Goal: Task Accomplishment & Management: Use online tool/utility

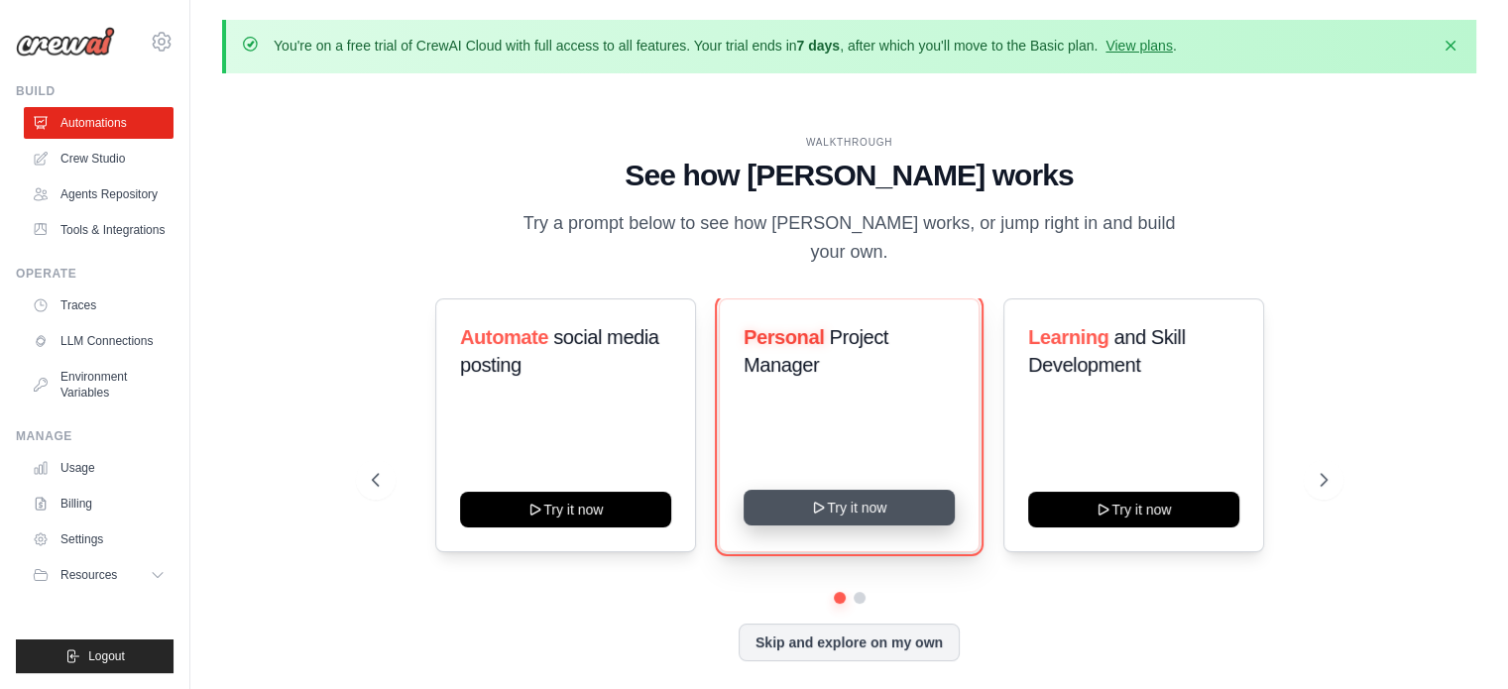
click at [841, 498] on button "Try it now" at bounding box center [849, 508] width 211 height 36
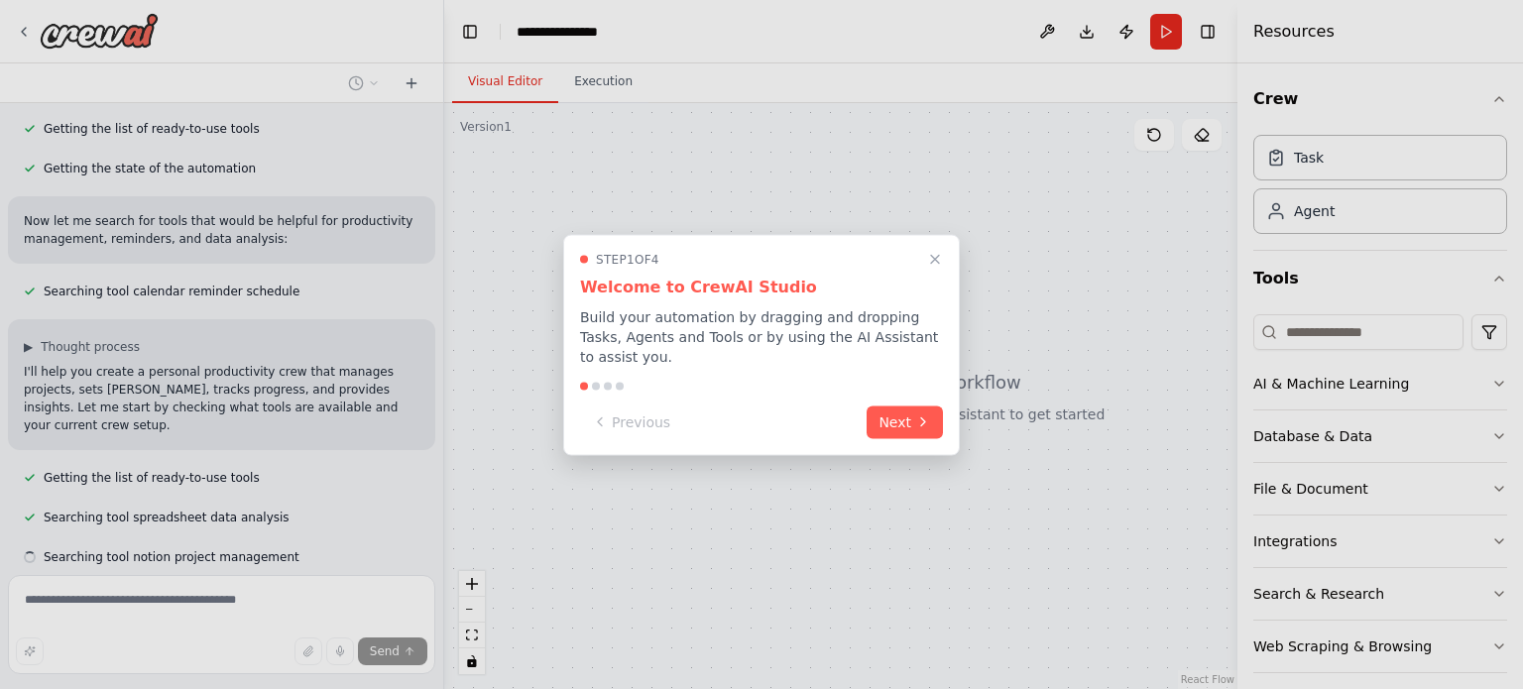
scroll to position [307, 0]
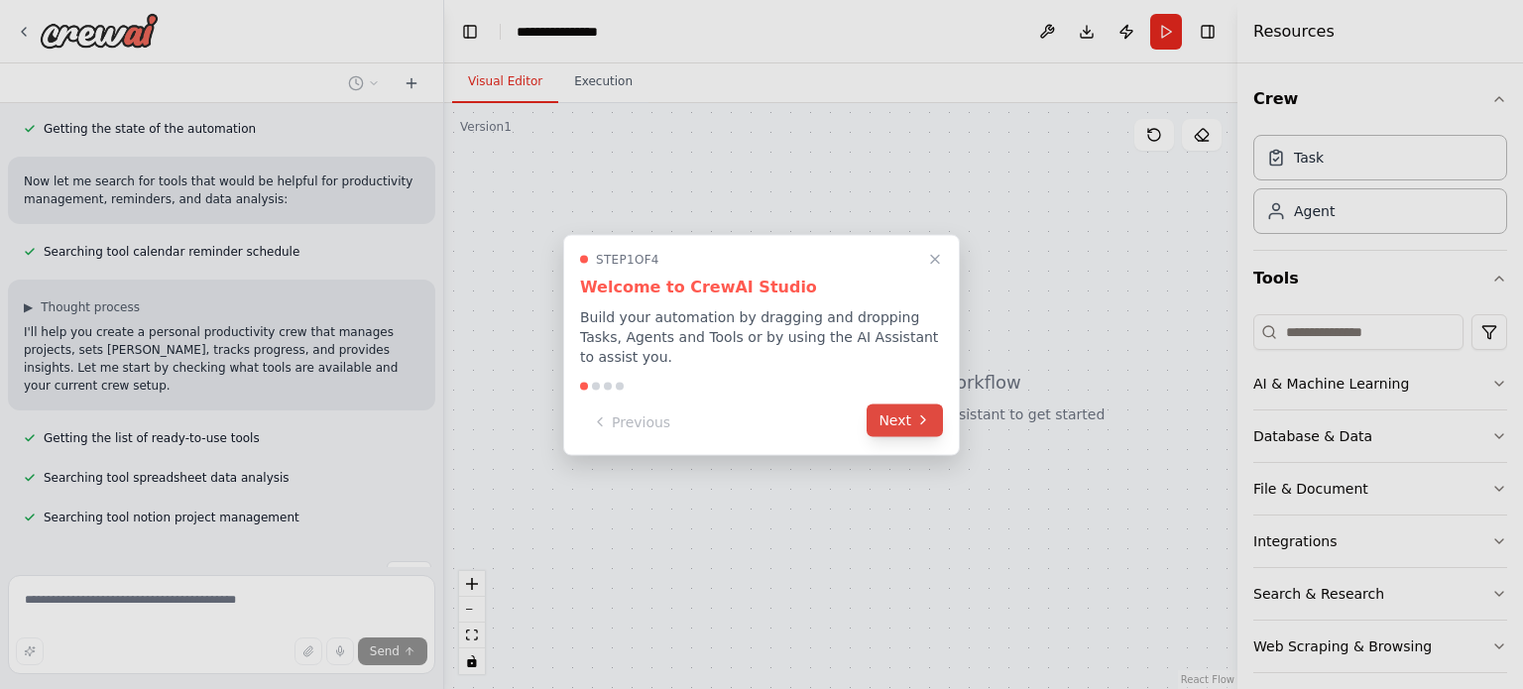
click at [892, 415] on button "Next" at bounding box center [905, 420] width 76 height 33
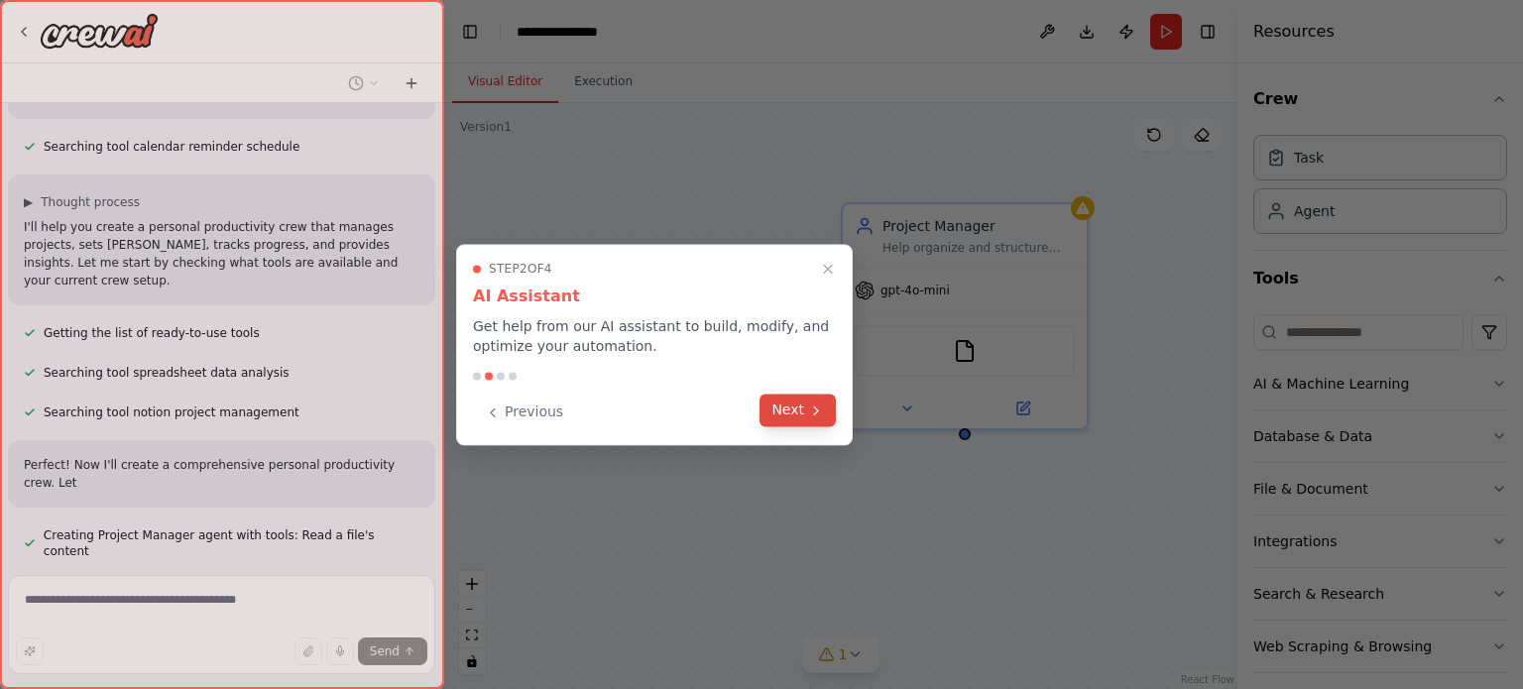
scroll to position [430, 0]
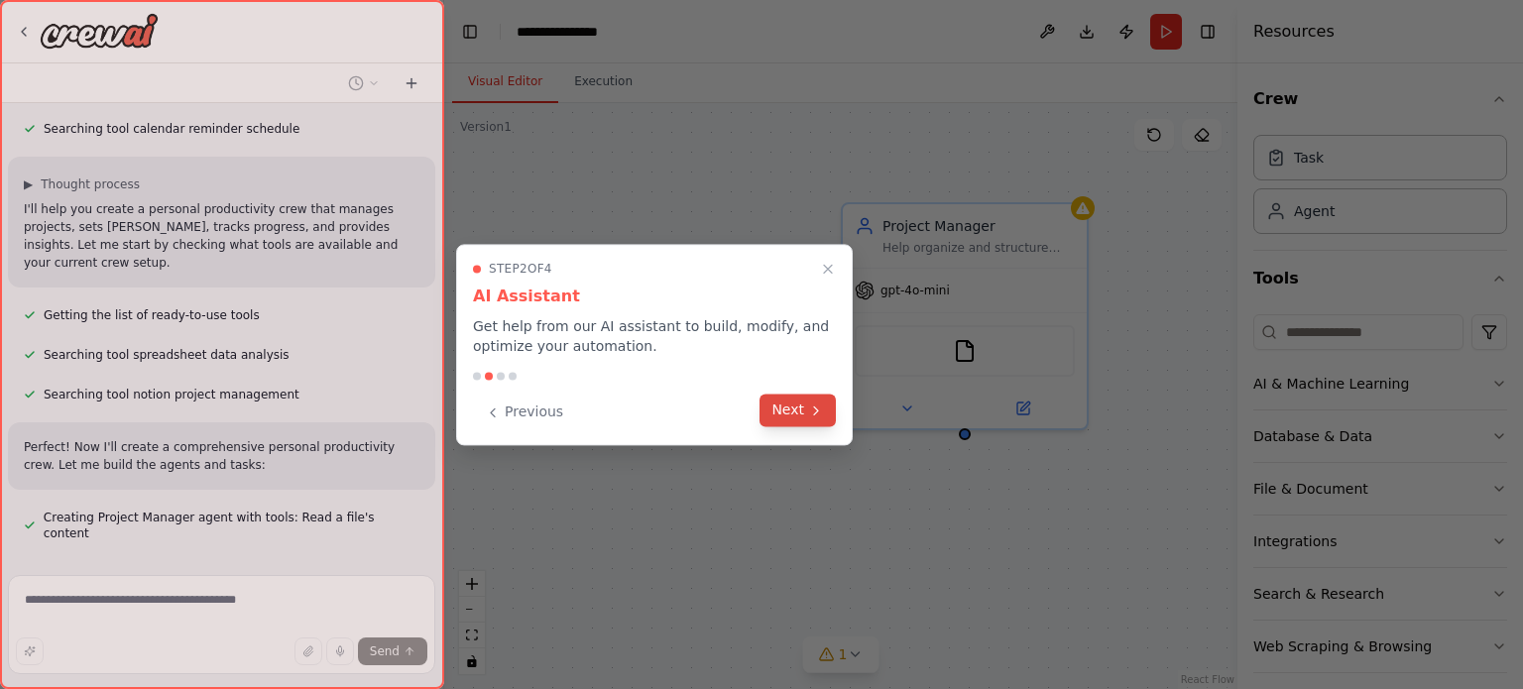
click at [781, 398] on button "Next" at bounding box center [798, 410] width 76 height 33
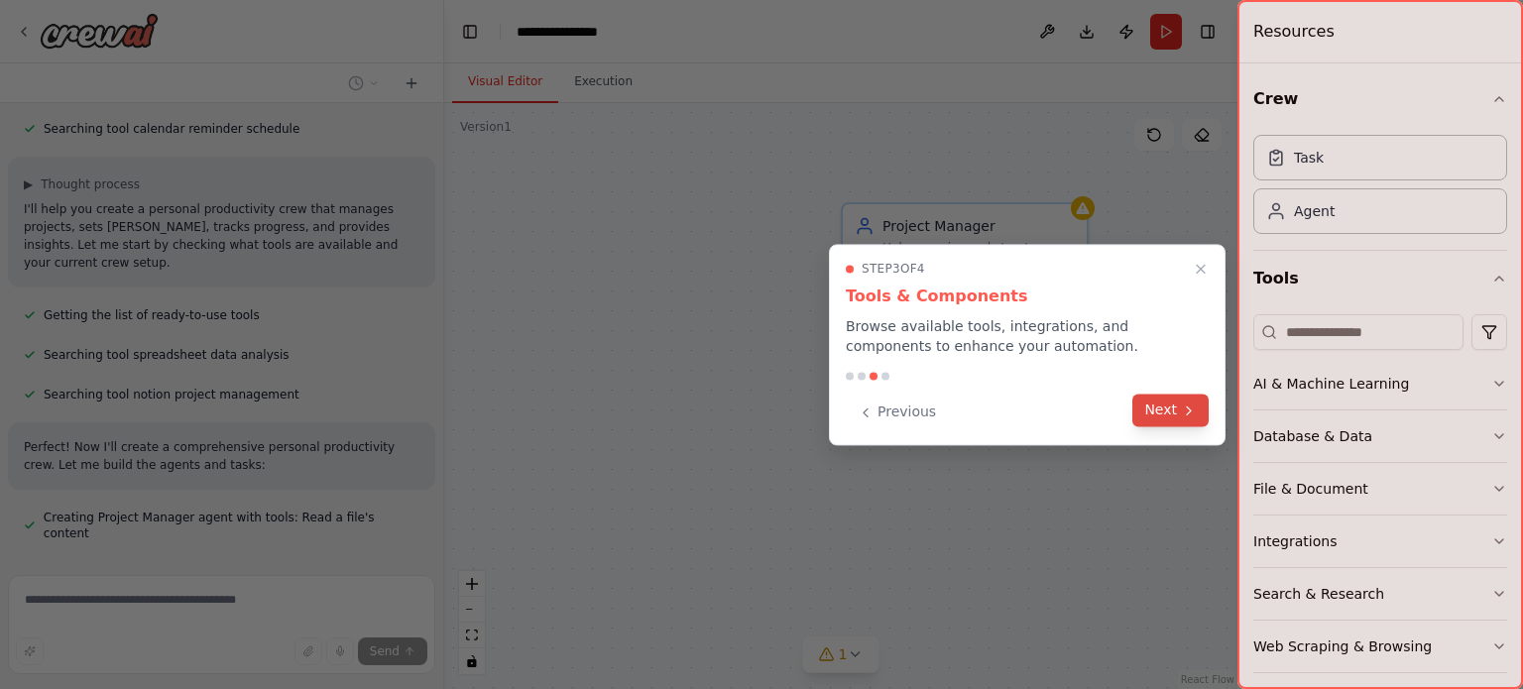
click at [1163, 408] on button "Next" at bounding box center [1170, 410] width 76 height 33
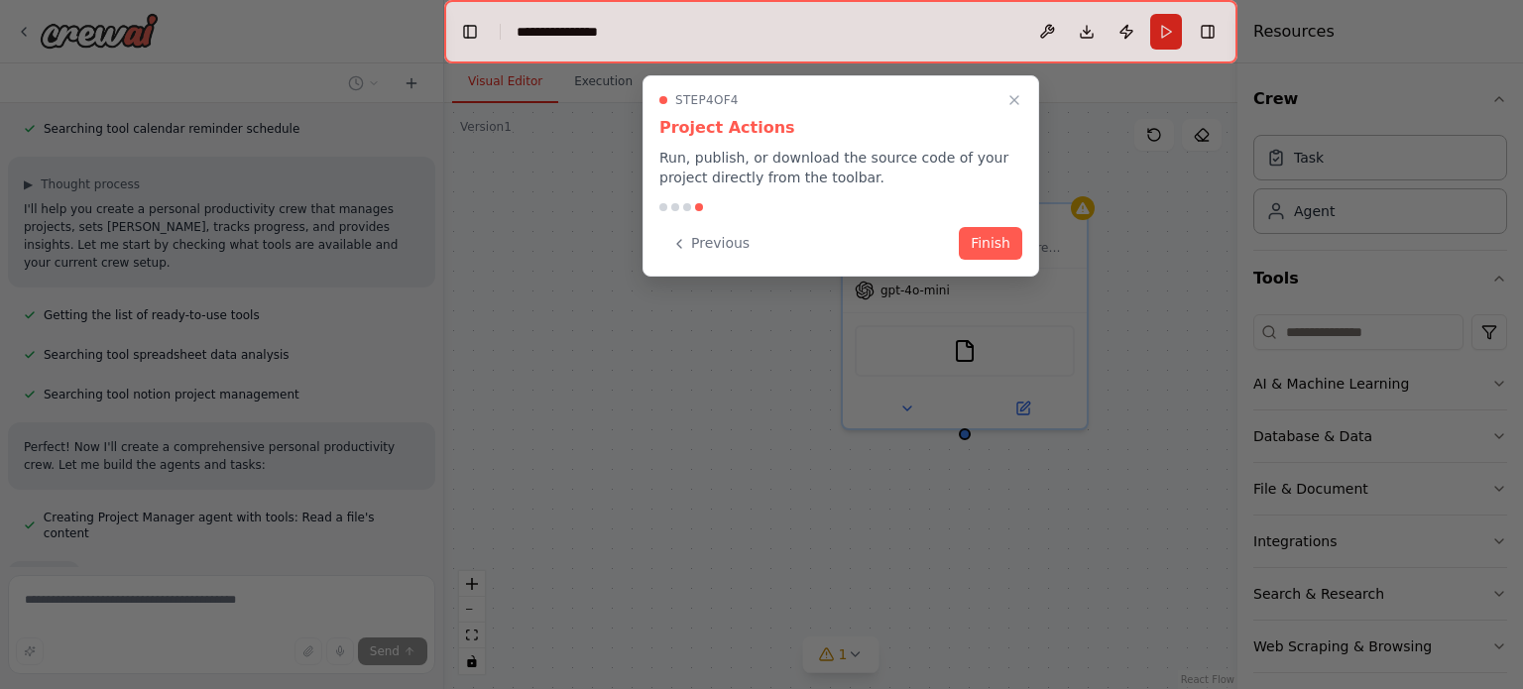
scroll to position [535, 0]
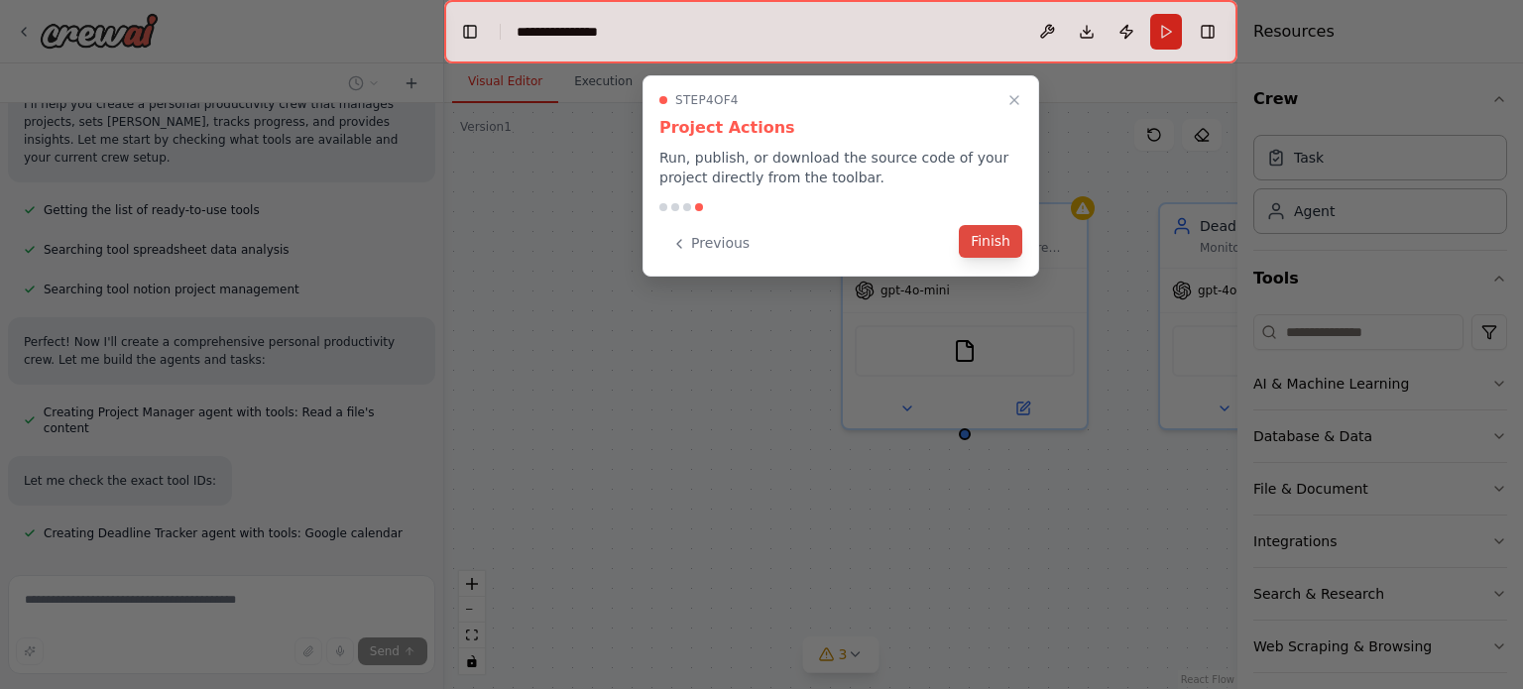
click at [997, 241] on button "Finish" at bounding box center [990, 241] width 63 height 33
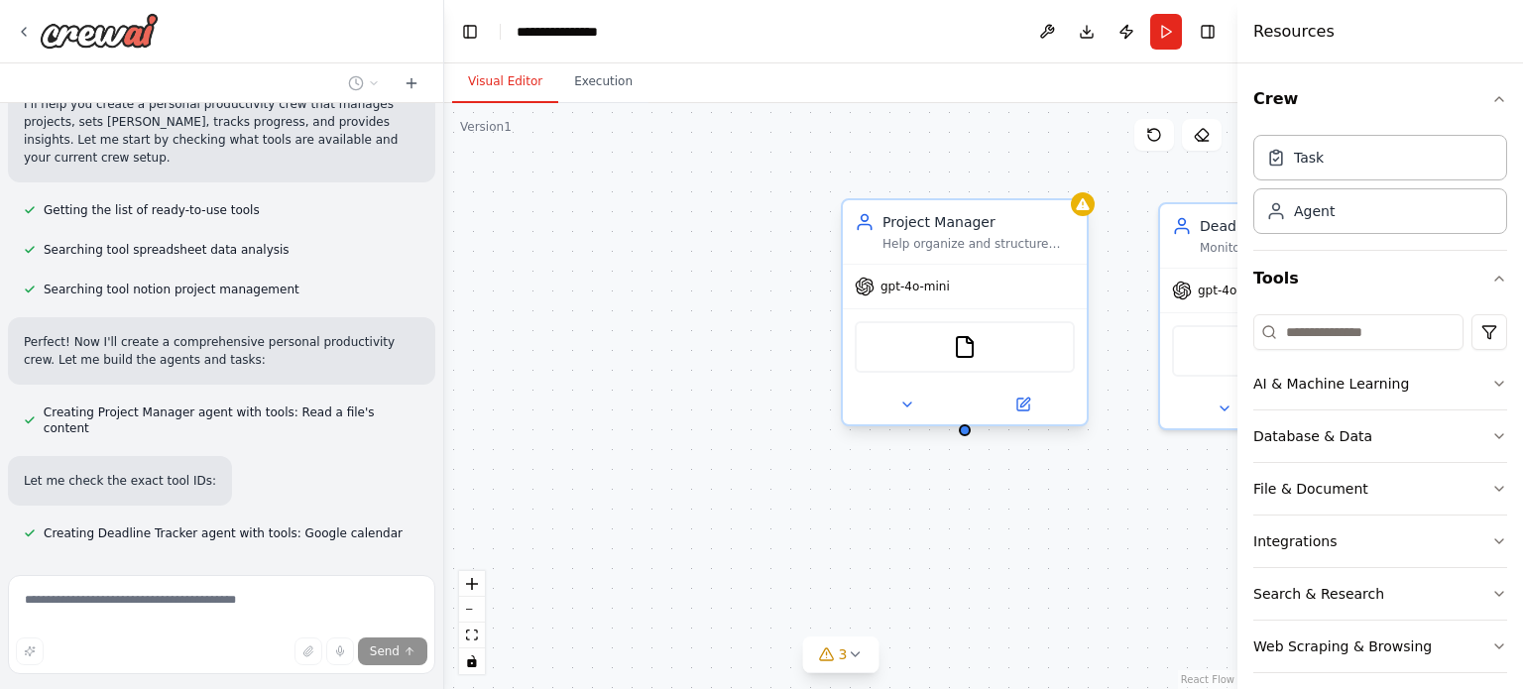
click at [934, 232] on div "Project Manager Help organize and structure personal projects by breaking them …" at bounding box center [979, 232] width 192 height 40
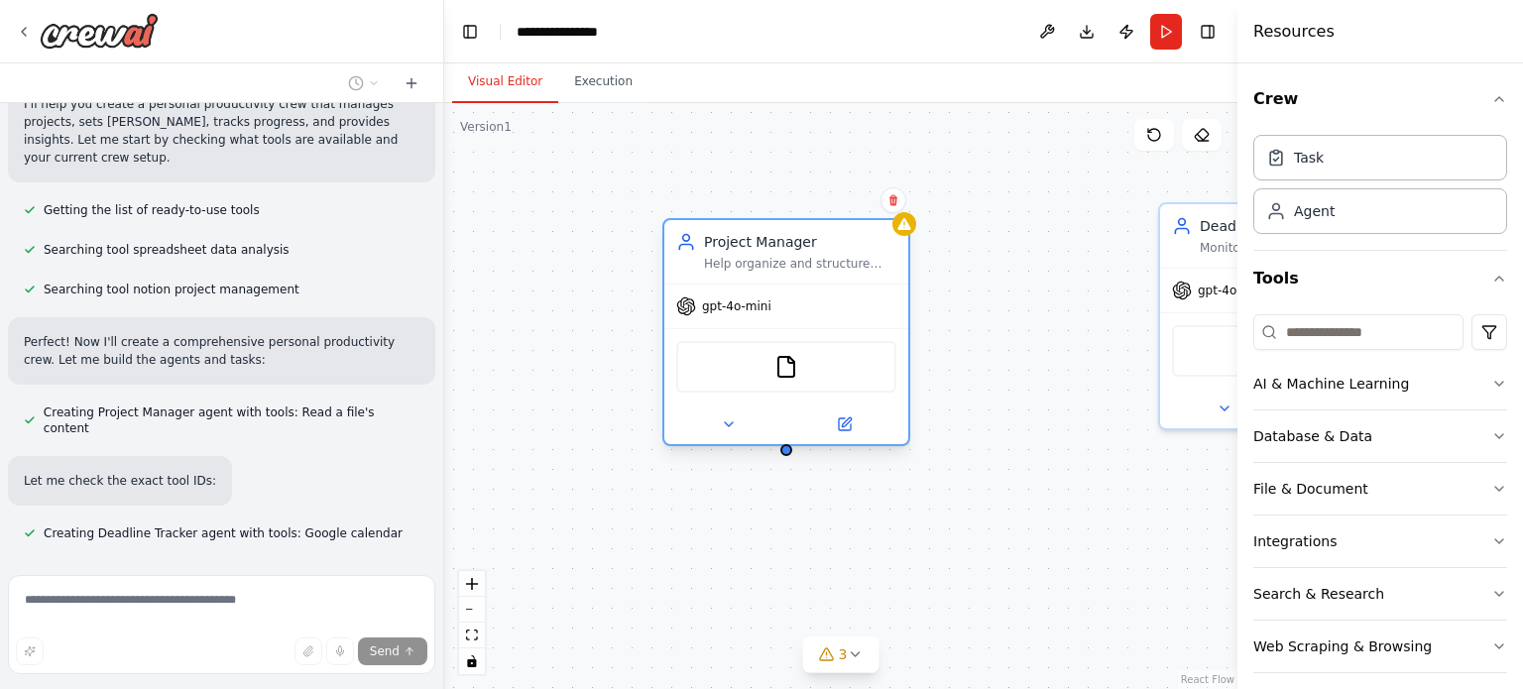
scroll to position [575, 0]
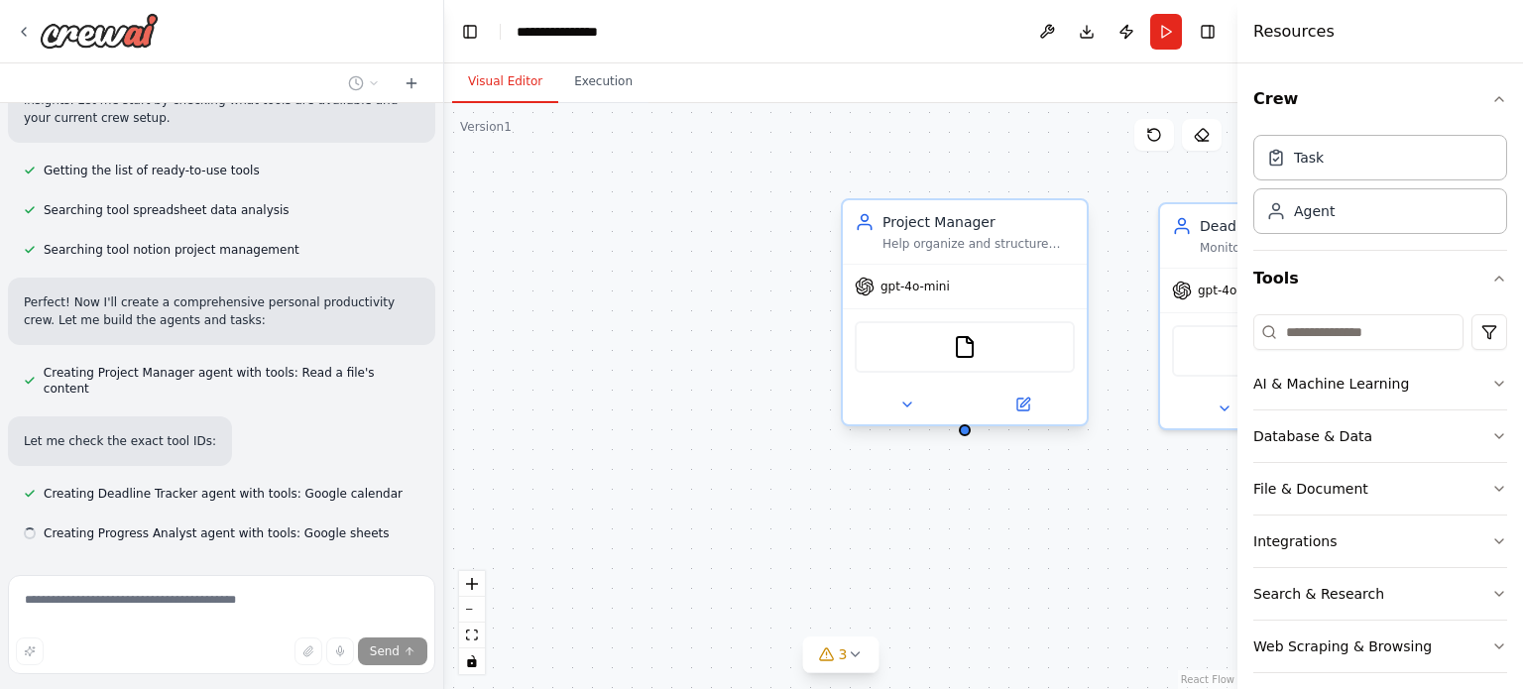
drag, startPoint x: 934, startPoint y: 232, endPoint x: 636, endPoint y: 211, distance: 299.2
click at [636, 211] on div "Project Manager Help organize and structure personal projects by breaking them …" at bounding box center [840, 396] width 793 height 586
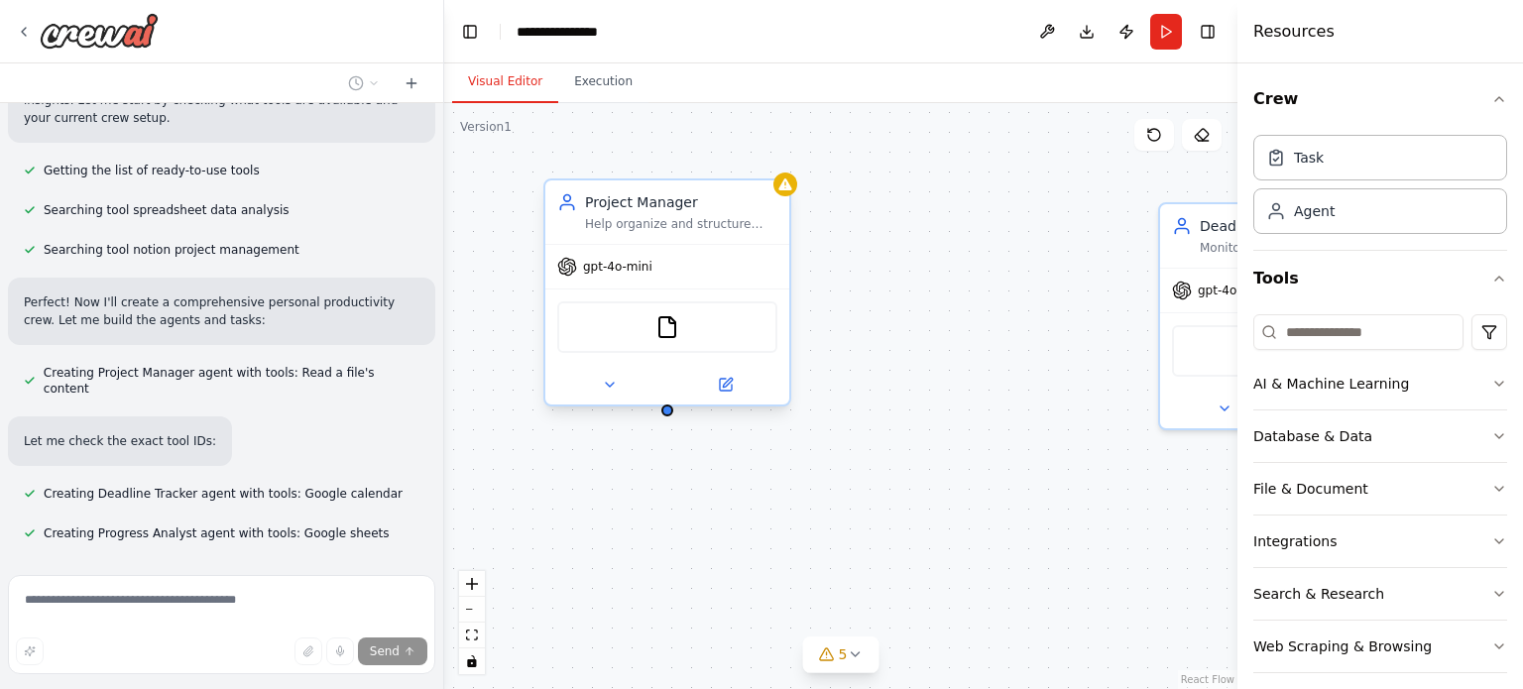
click at [676, 225] on div "Help organize and structure personal projects by breaking them down into manage…" at bounding box center [681, 224] width 192 height 16
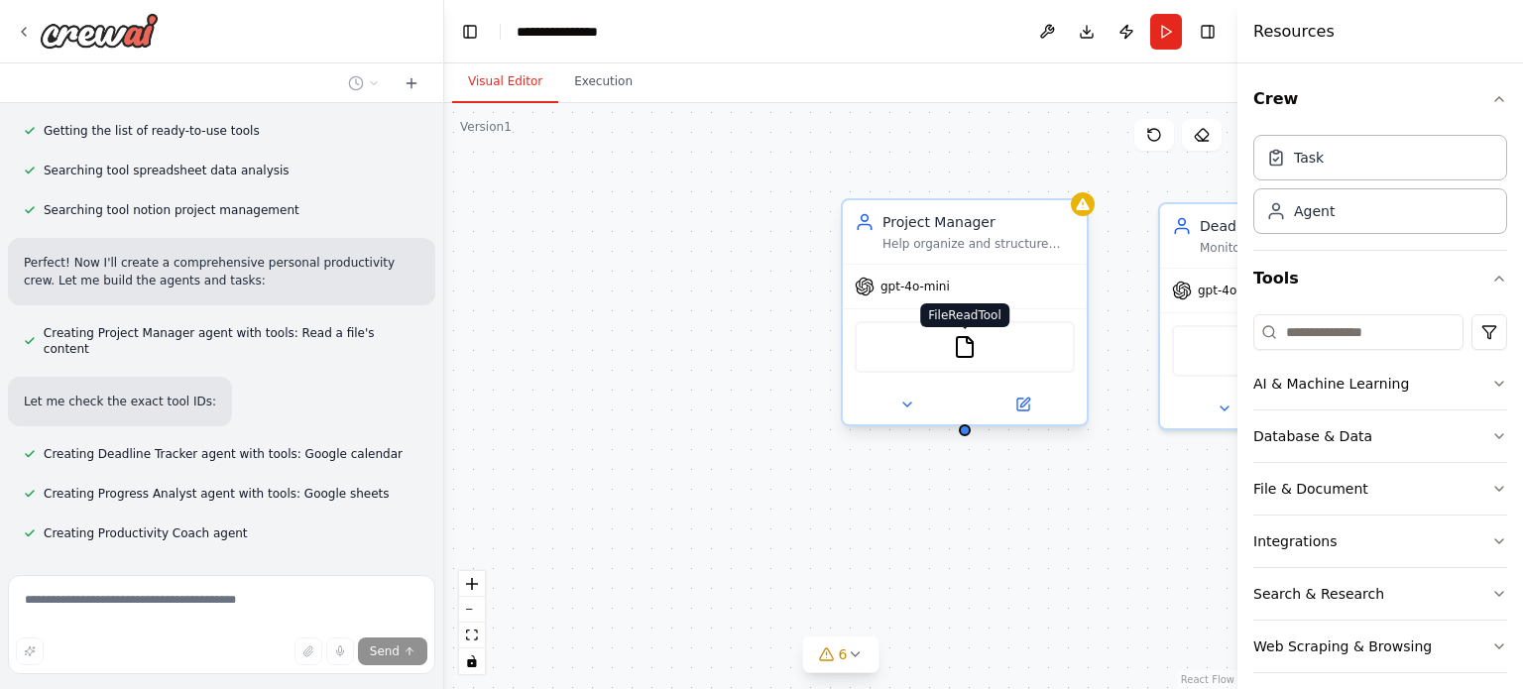
click at [969, 345] on img at bounding box center [965, 347] width 24 height 24
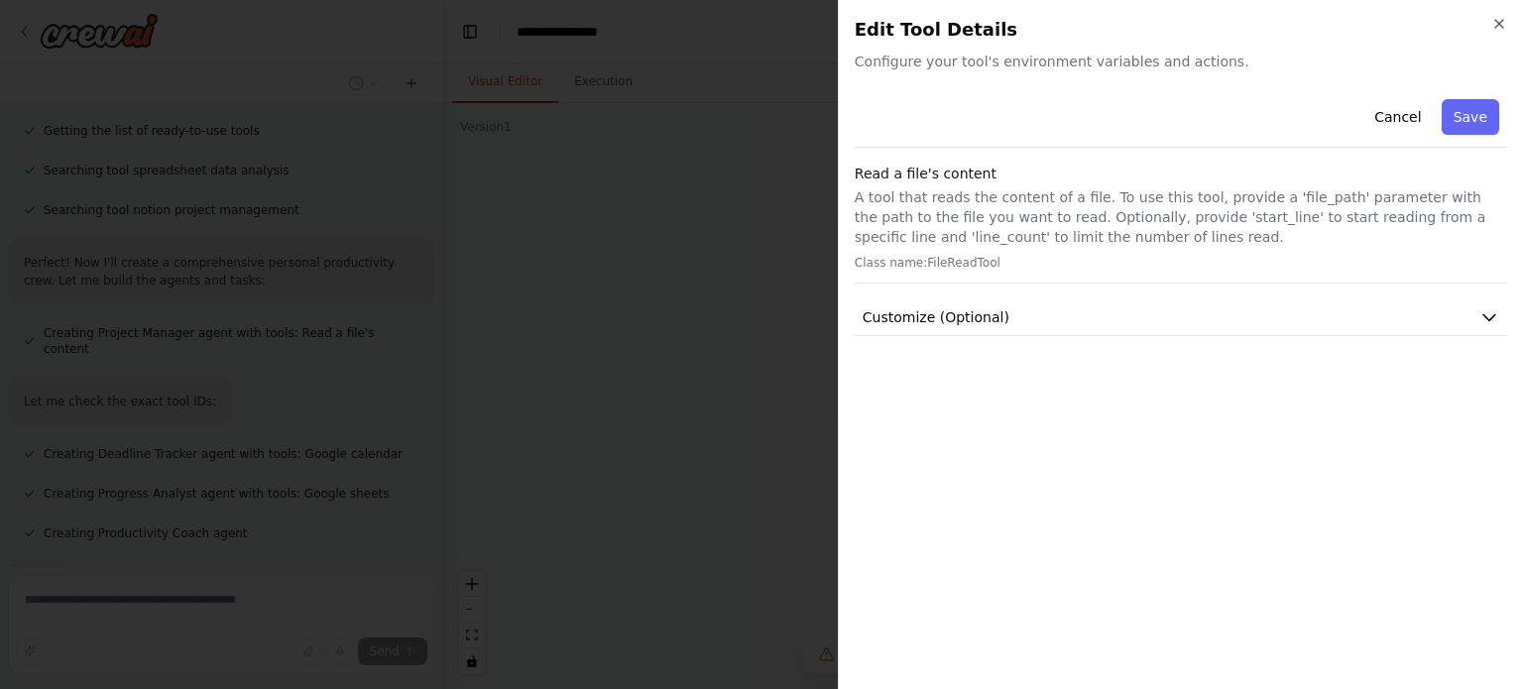
scroll to position [720, 0]
click at [1404, 113] on button "Cancel" at bounding box center [1397, 117] width 70 height 36
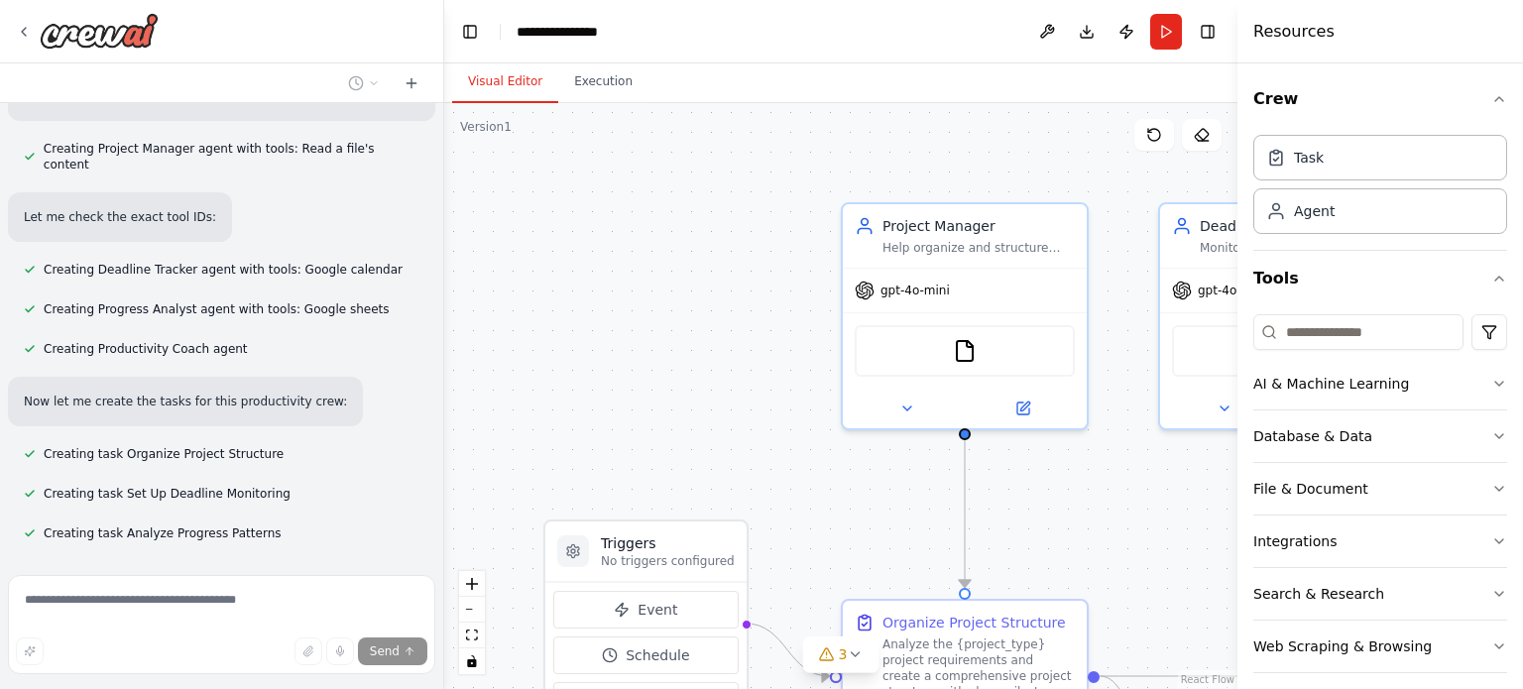
scroll to position [839, 0]
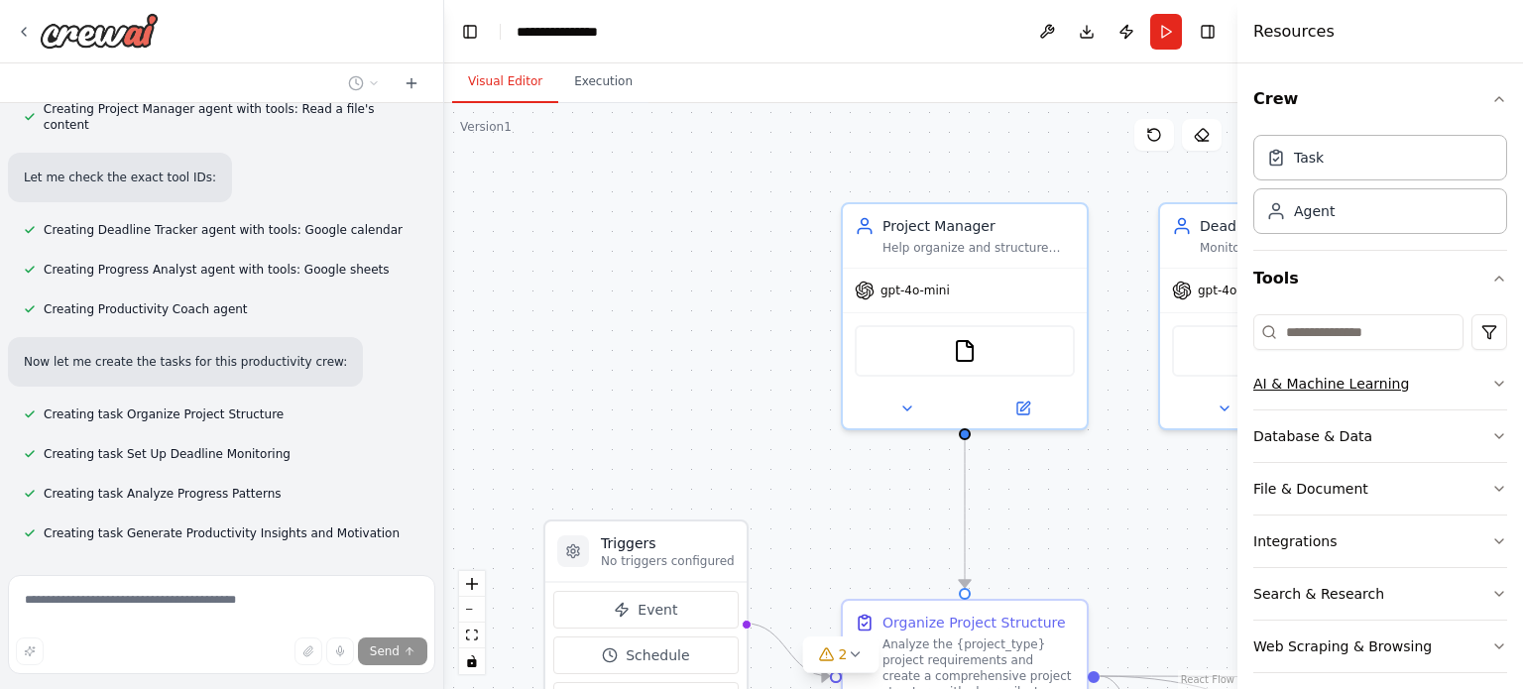
click at [1356, 386] on div "AI & Machine Learning" at bounding box center [1331, 384] width 156 height 20
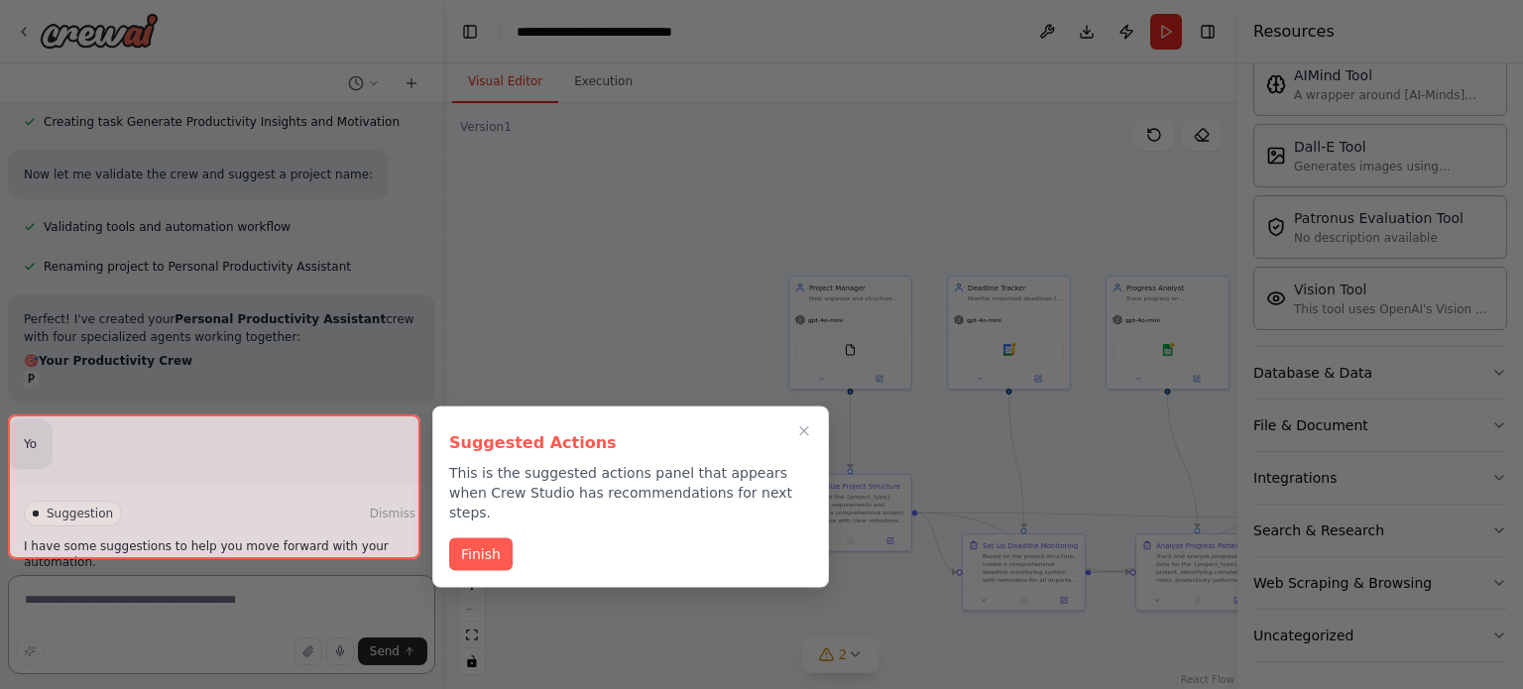
scroll to position [1257, 0]
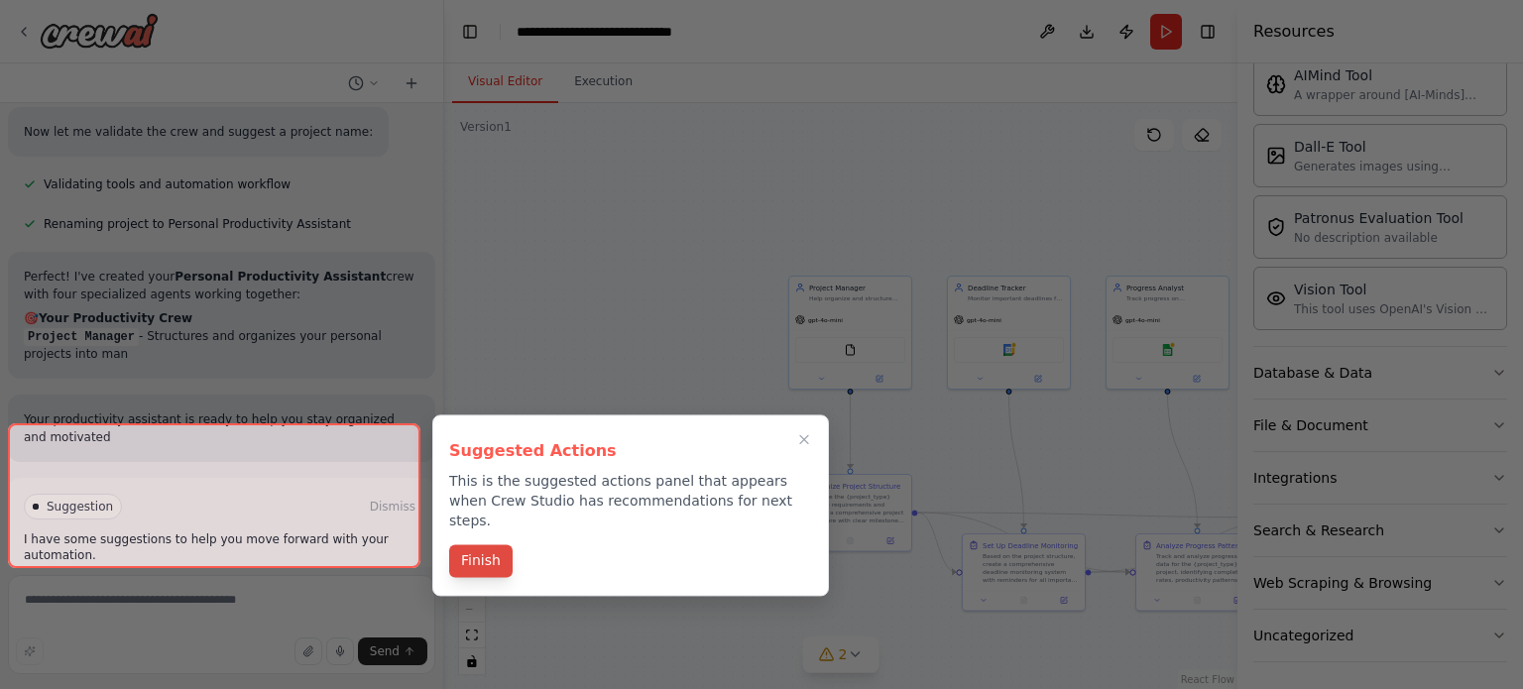
click at [471, 544] on button "Finish" at bounding box center [480, 560] width 63 height 33
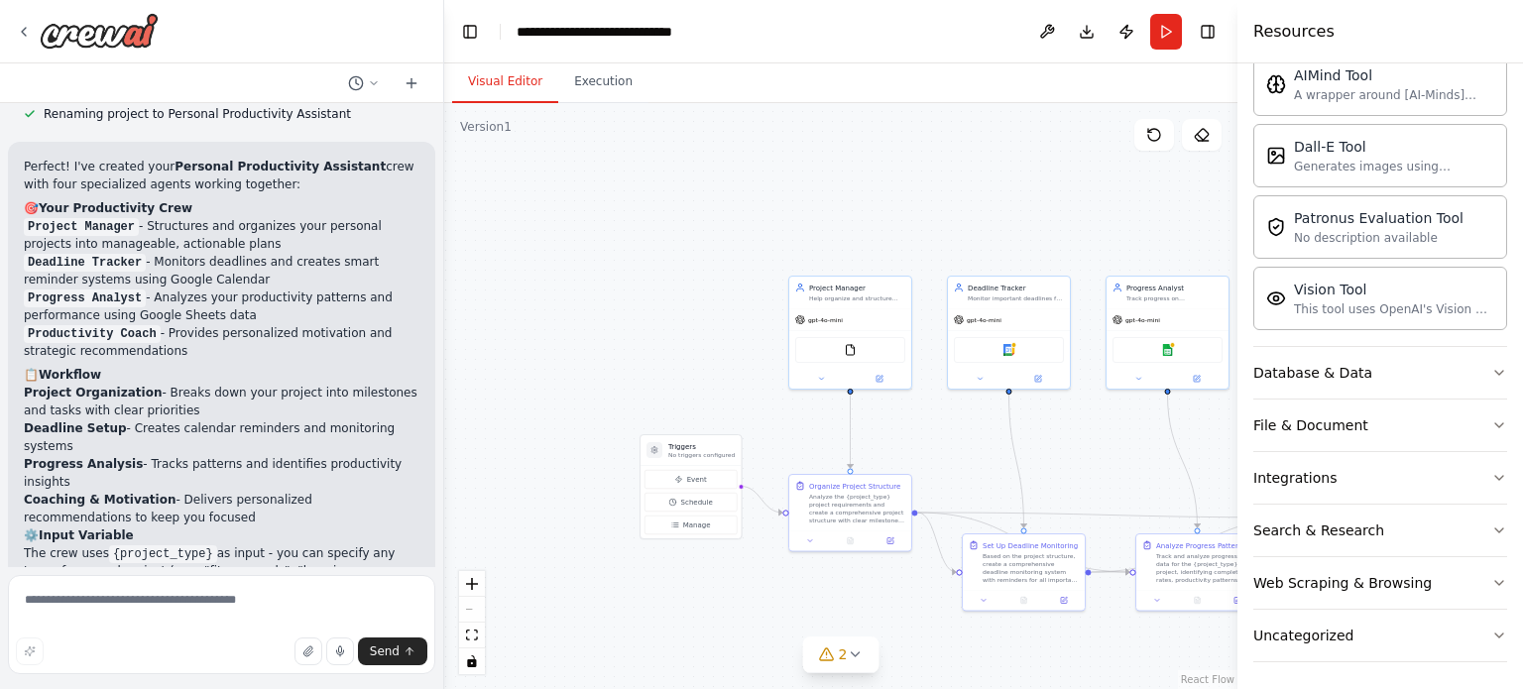
scroll to position [1408, 0]
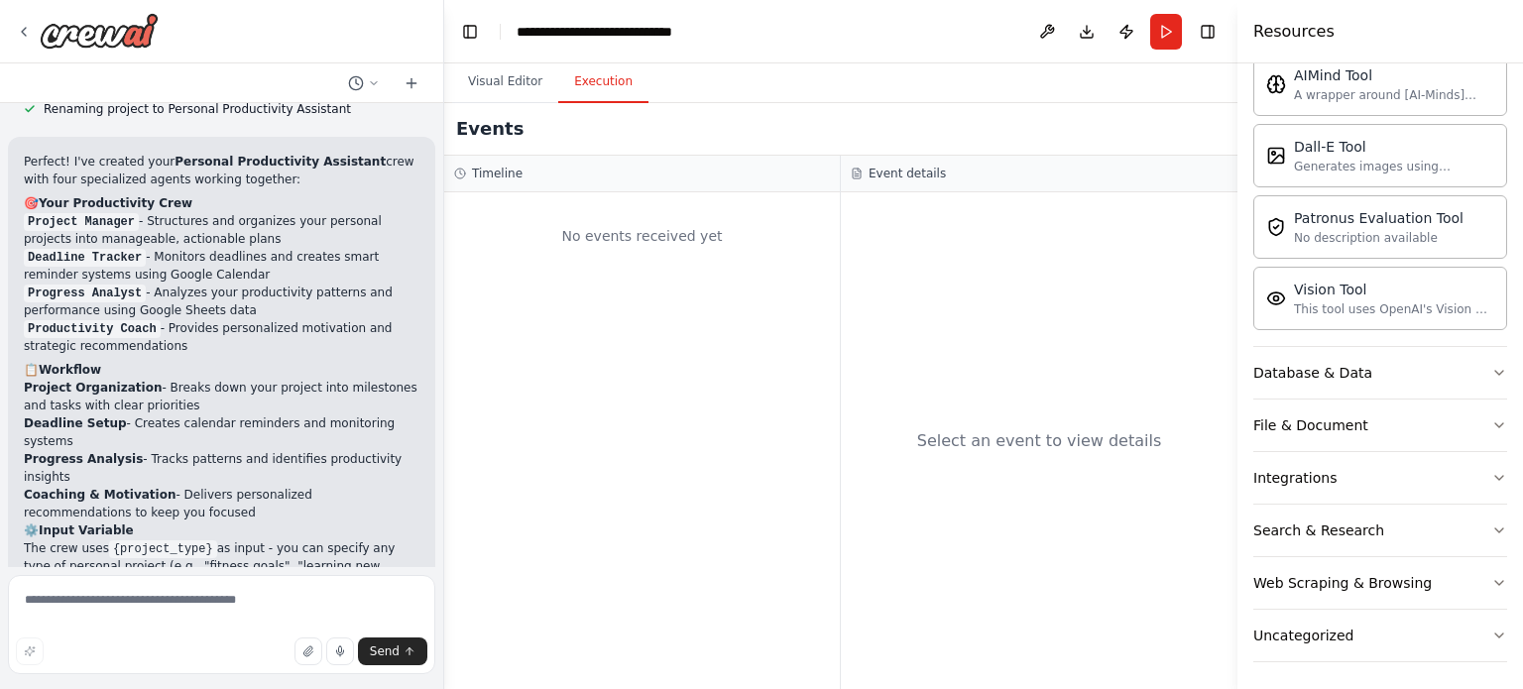
click at [580, 75] on button "Execution" at bounding box center [603, 82] width 90 height 42
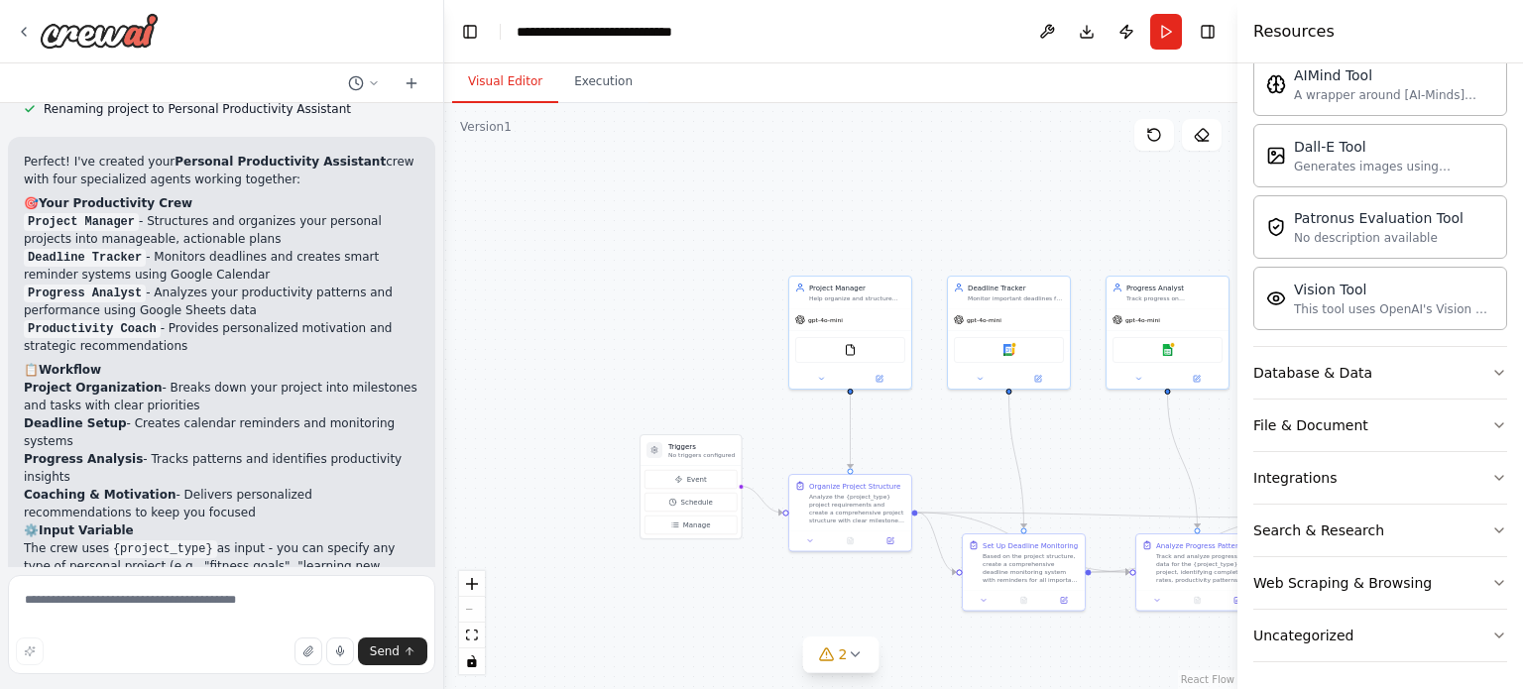
click at [500, 86] on button "Visual Editor" at bounding box center [505, 82] width 106 height 42
click at [1168, 31] on button "Run" at bounding box center [1166, 32] width 32 height 36
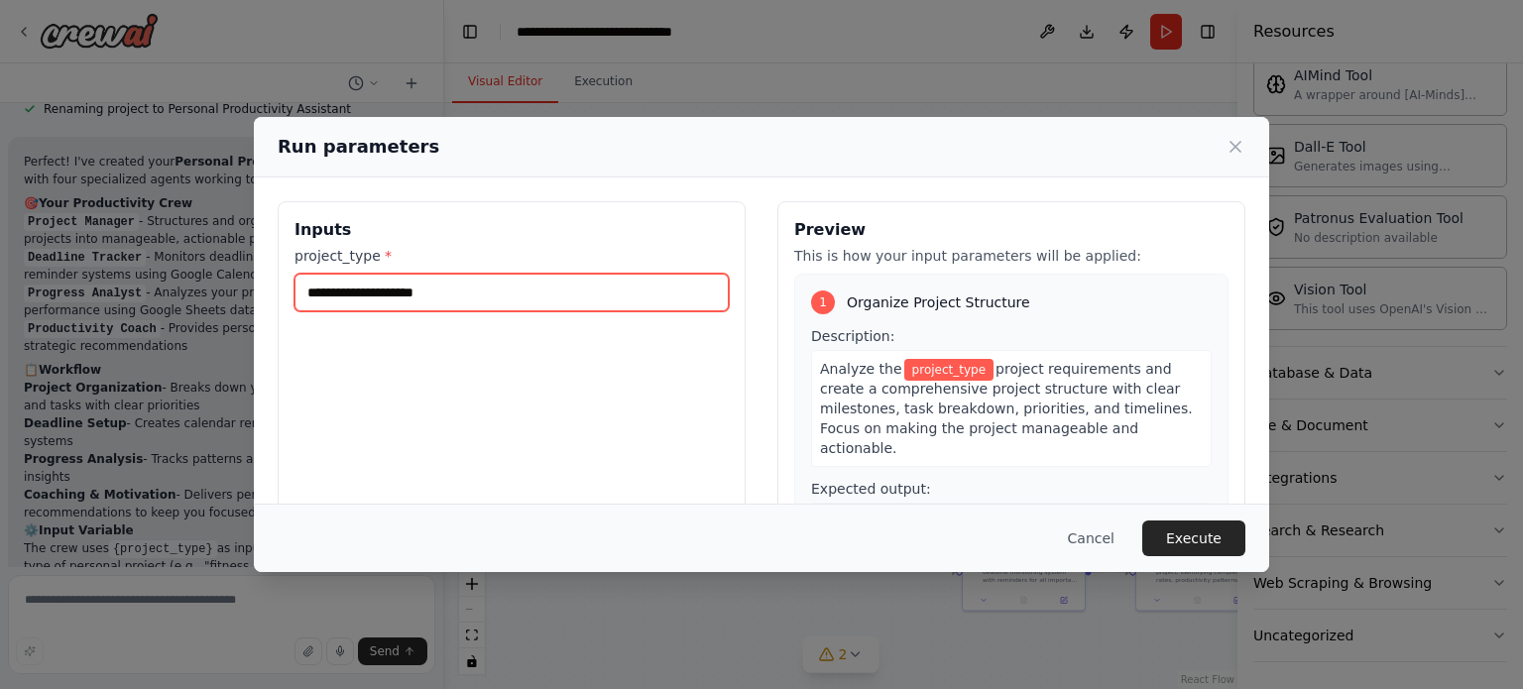
click at [599, 299] on input "project_type *" at bounding box center [512, 293] width 434 height 38
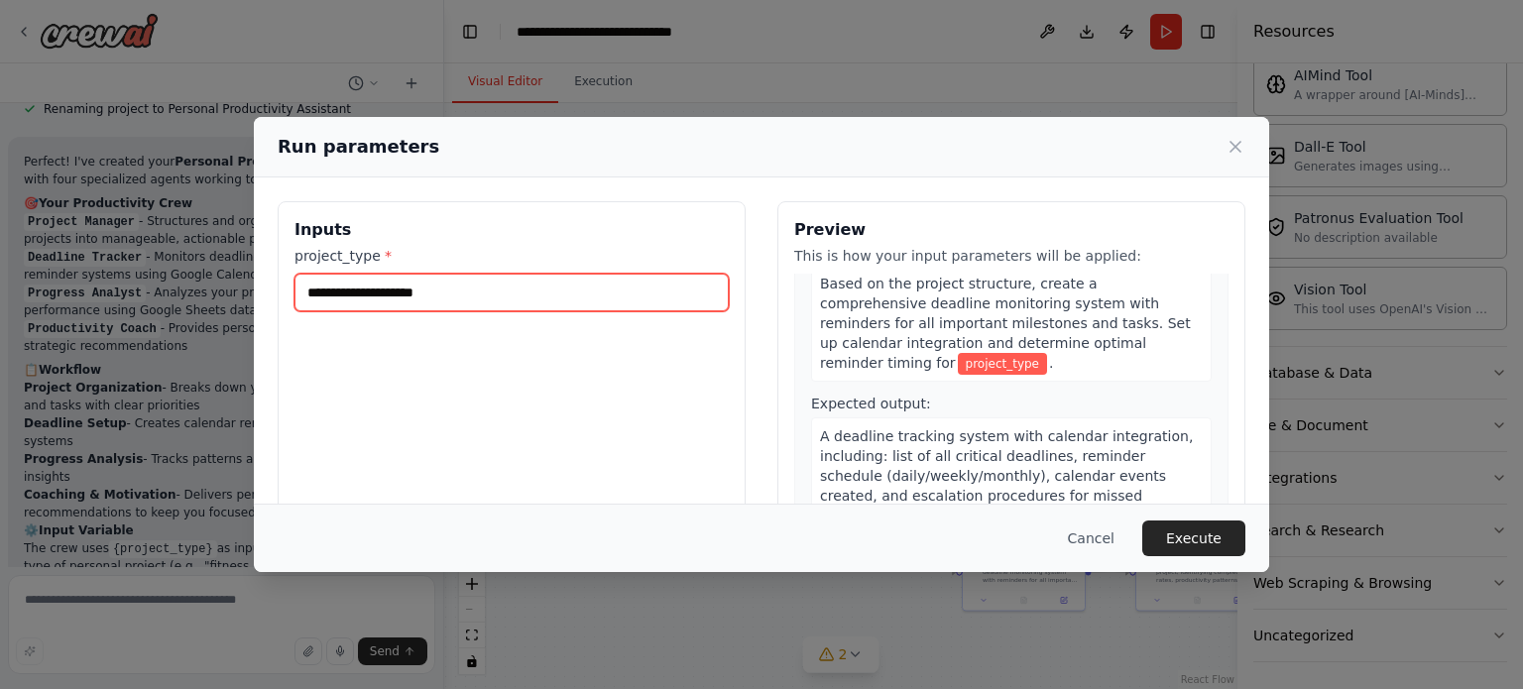
scroll to position [464, 0]
click at [1100, 536] on button "Cancel" at bounding box center [1091, 539] width 78 height 36
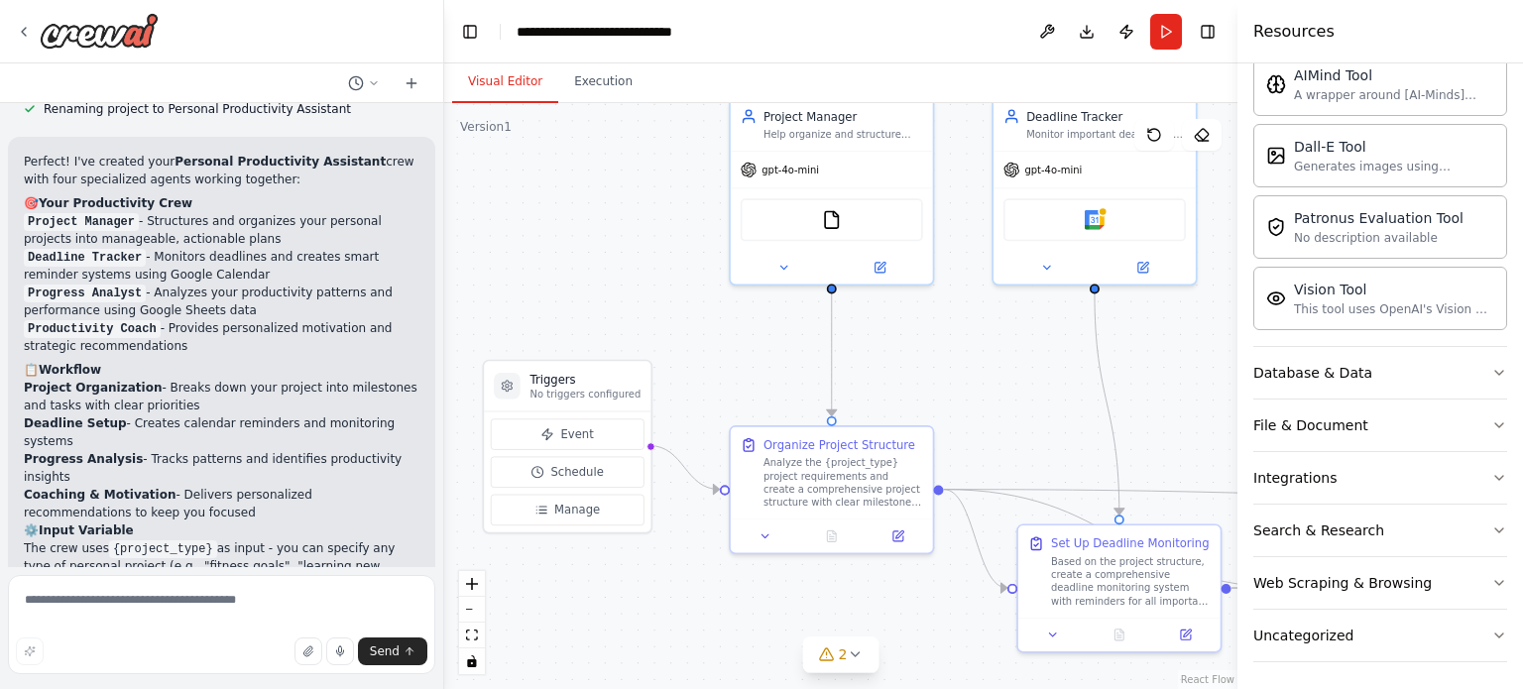
drag, startPoint x: 936, startPoint y: 170, endPoint x: 912, endPoint y: 4, distance: 167.3
click at [912, 4] on main "**********" at bounding box center [840, 344] width 793 height 689
click at [752, 528] on button at bounding box center [766, 535] width 57 height 20
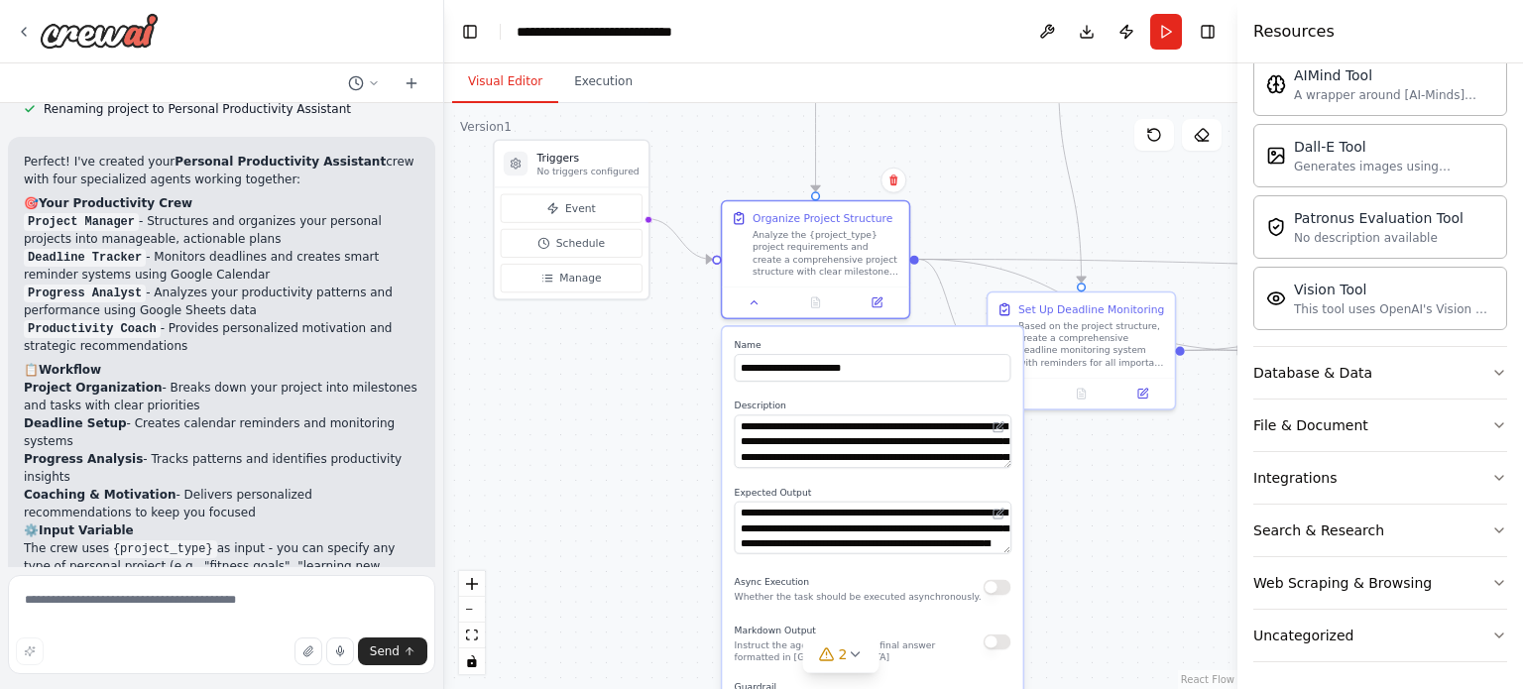
drag, startPoint x: 963, startPoint y: 472, endPoint x: 952, endPoint y: 238, distance: 234.3
click at [952, 238] on div ".deletable-edge-delete-btn { width: 20px; height: 20px; border: 0px solid #ffff…" at bounding box center [840, 396] width 793 height 586
click at [579, 201] on span "Event" at bounding box center [580, 208] width 31 height 15
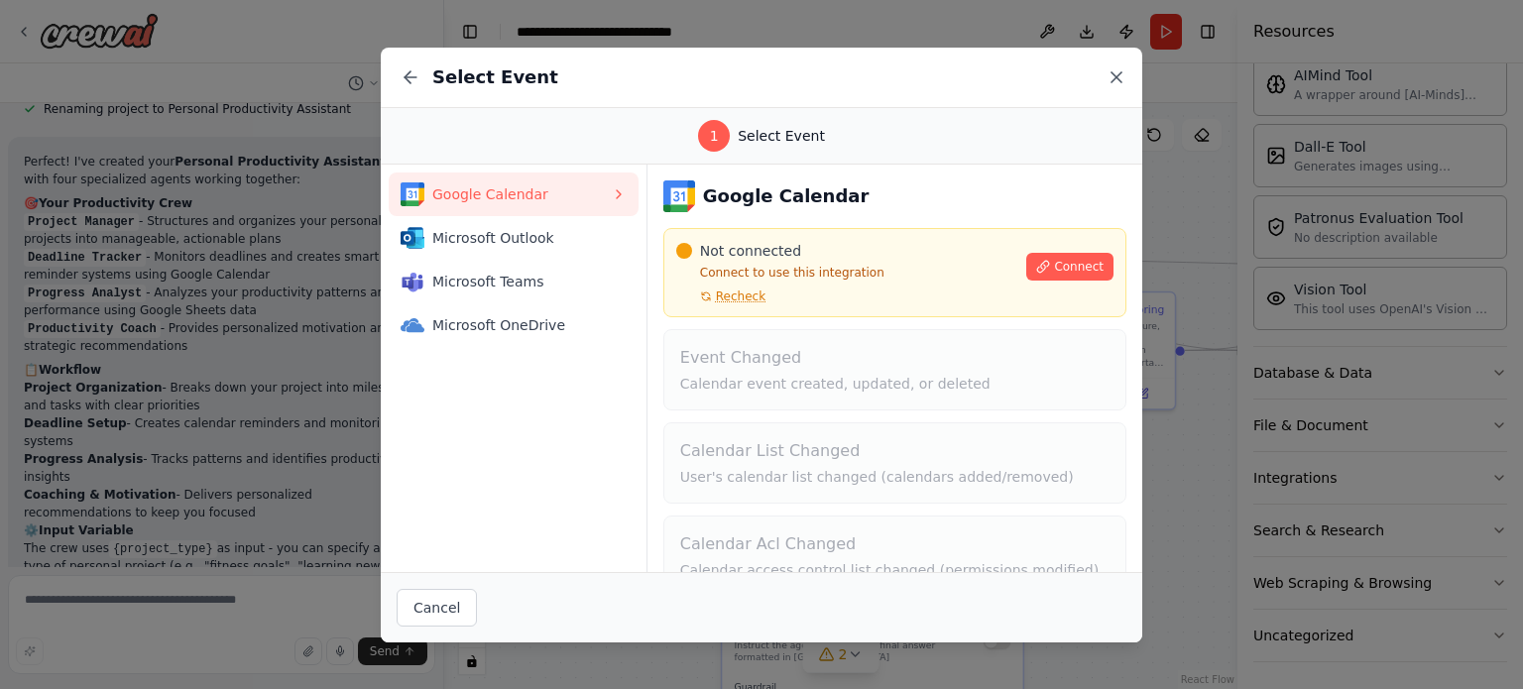
click at [1119, 77] on icon at bounding box center [1117, 77] width 20 height 20
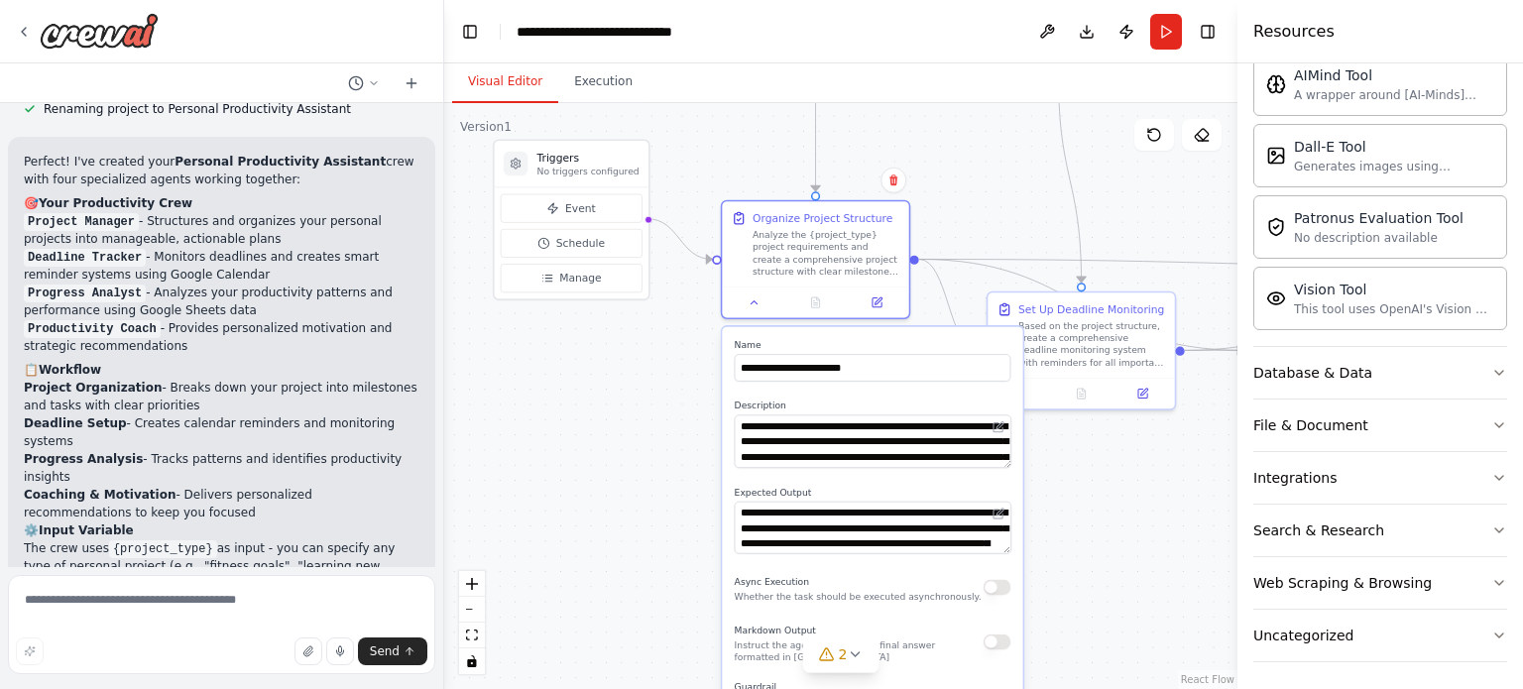
click at [988, 217] on div ".deletable-edge-delete-btn { width: 20px; height: 20px; border: 0px solid #ffff…" at bounding box center [840, 396] width 793 height 586
click at [997, 238] on div ".deletable-edge-delete-btn { width: 20px; height: 20px; border: 0px solid #ffff…" at bounding box center [840, 396] width 793 height 586
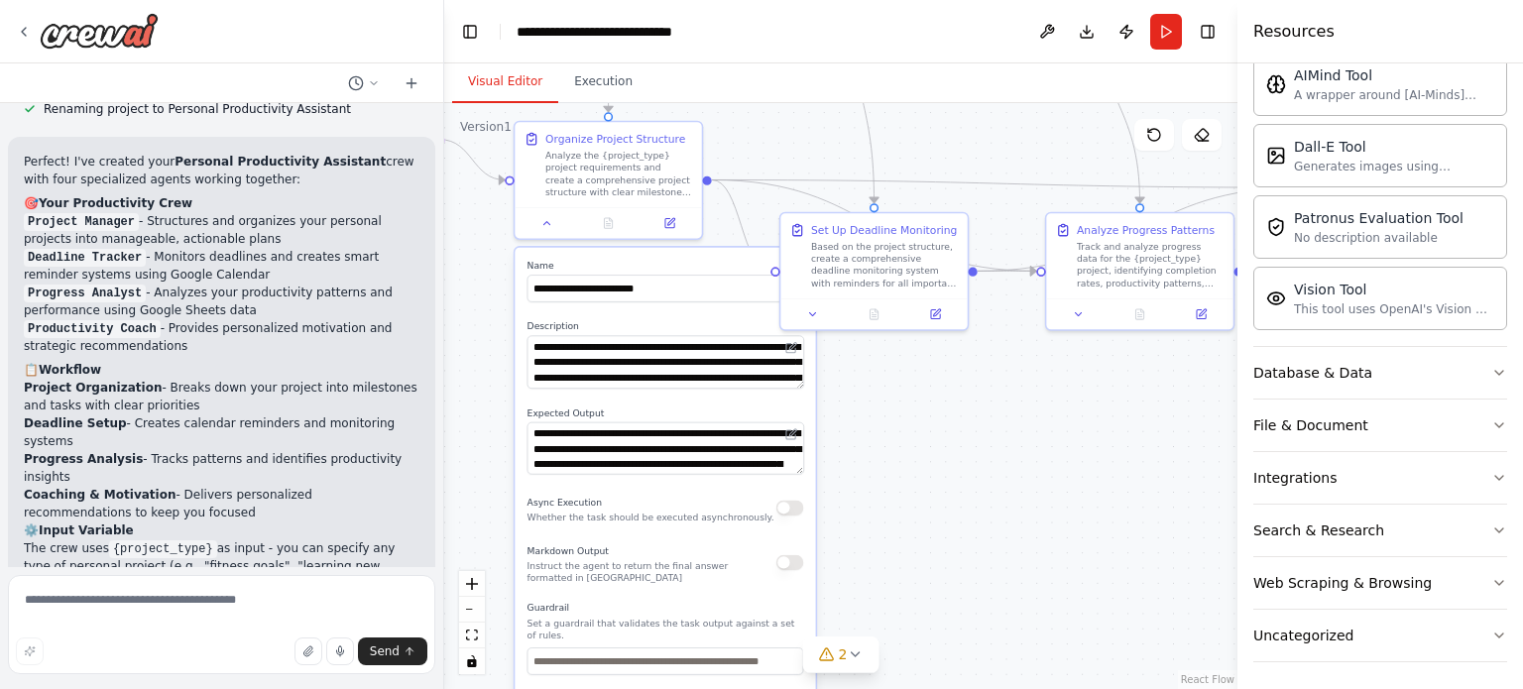
drag, startPoint x: 1084, startPoint y: 486, endPoint x: 877, endPoint y: 407, distance: 221.9
click at [877, 407] on div ".deletable-edge-delete-btn { width: 20px; height: 20px; border: 0px solid #ffff…" at bounding box center [840, 396] width 793 height 586
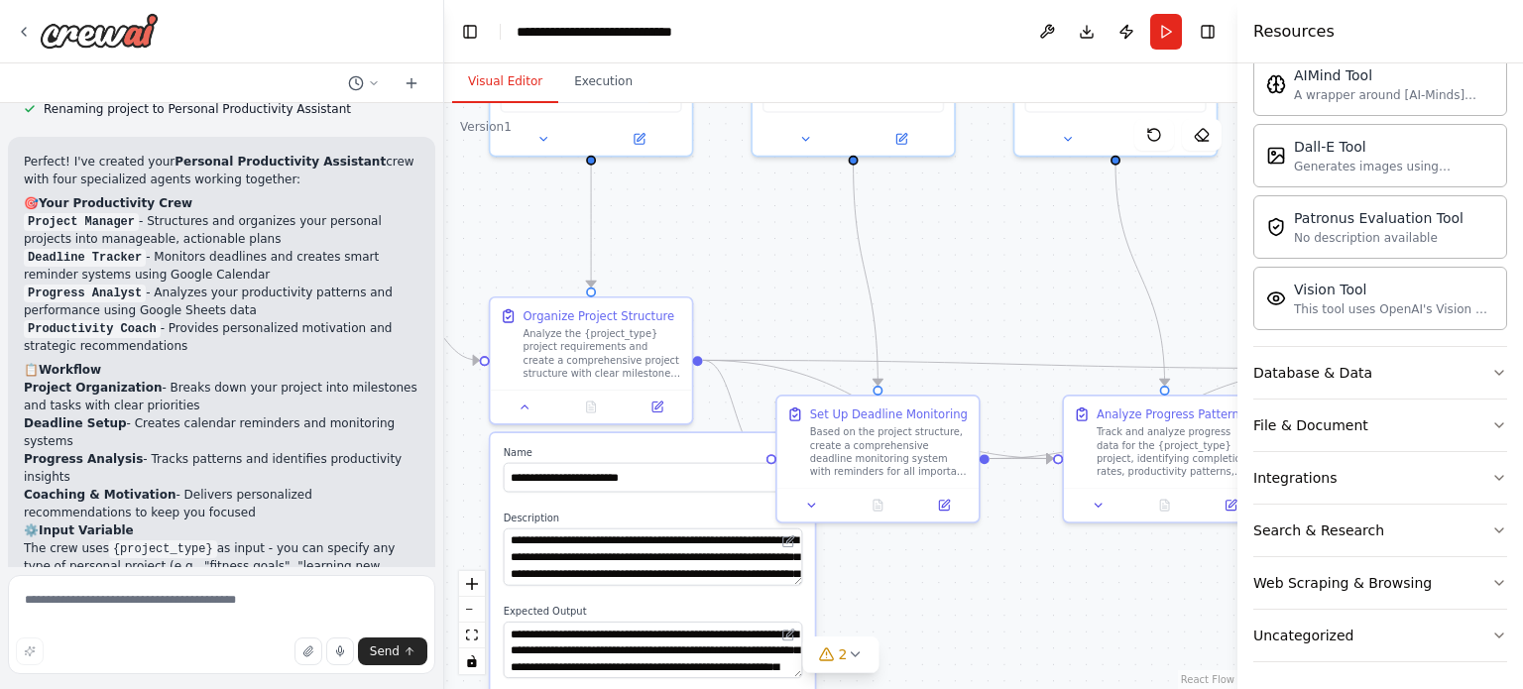
drag, startPoint x: 908, startPoint y: 366, endPoint x: 916, endPoint y: 548, distance: 182.6
click at [916, 548] on div ".deletable-edge-delete-btn { width: 20px; height: 20px; border: 0px solid #ffff…" at bounding box center [840, 396] width 793 height 586
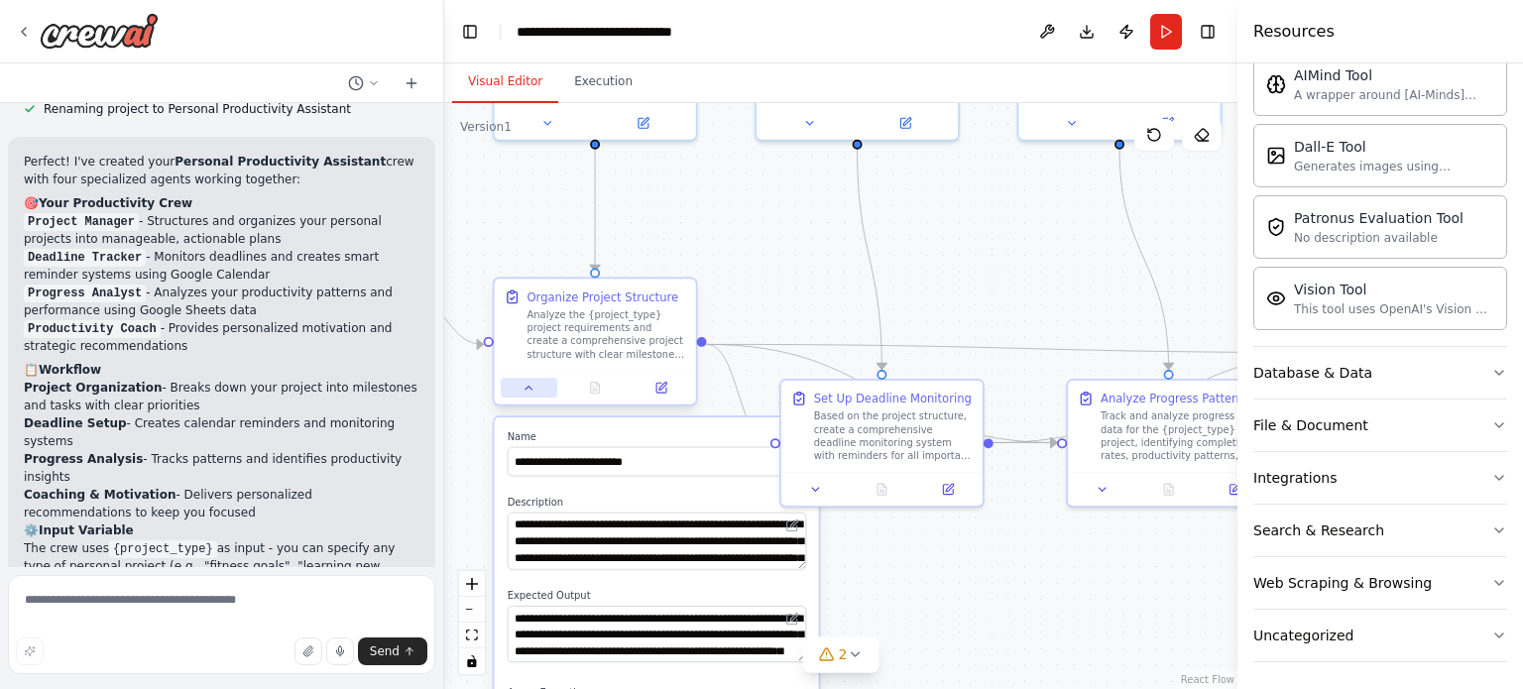
click at [531, 385] on icon at bounding box center [529, 388] width 13 height 13
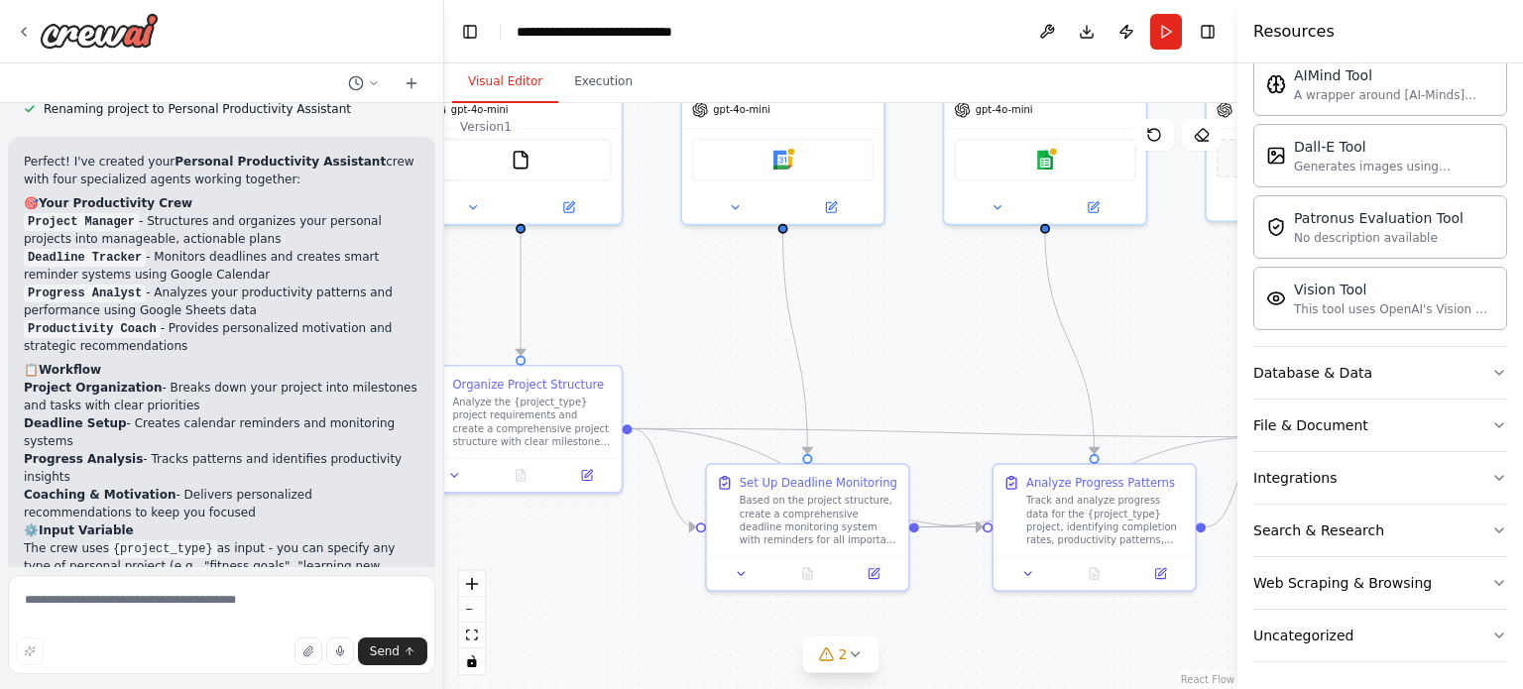
drag, startPoint x: 665, startPoint y: 497, endPoint x: 591, endPoint y: 581, distance: 112.4
click at [591, 581] on div ".deletable-edge-delete-btn { width: 20px; height: 20px; border: 0px solid #ffff…" at bounding box center [840, 396] width 793 height 586
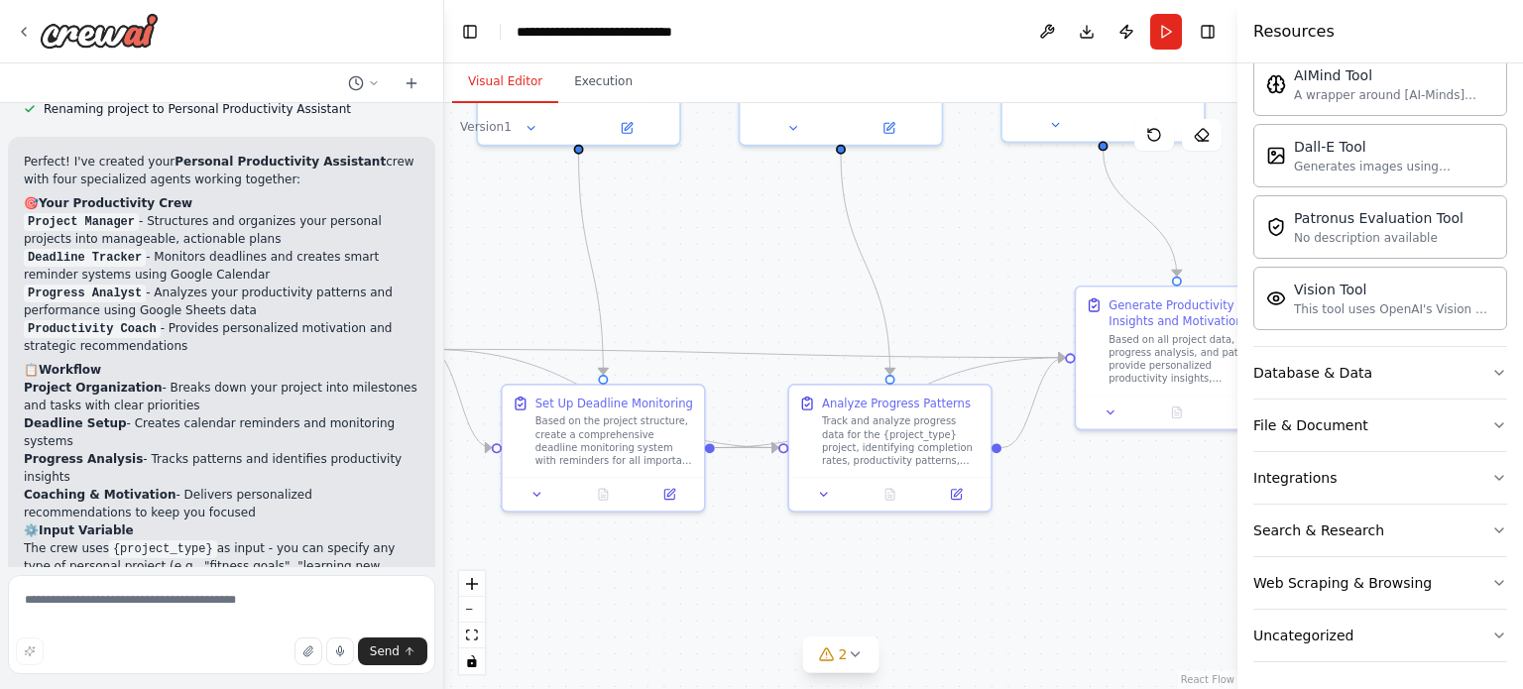
drag, startPoint x: 700, startPoint y: 321, endPoint x: 496, endPoint y: 242, distance: 219.1
click at [496, 242] on div ".deletable-edge-delete-btn { width: 20px; height: 20px; border: 0px solid #ffff…" at bounding box center [840, 396] width 793 height 586
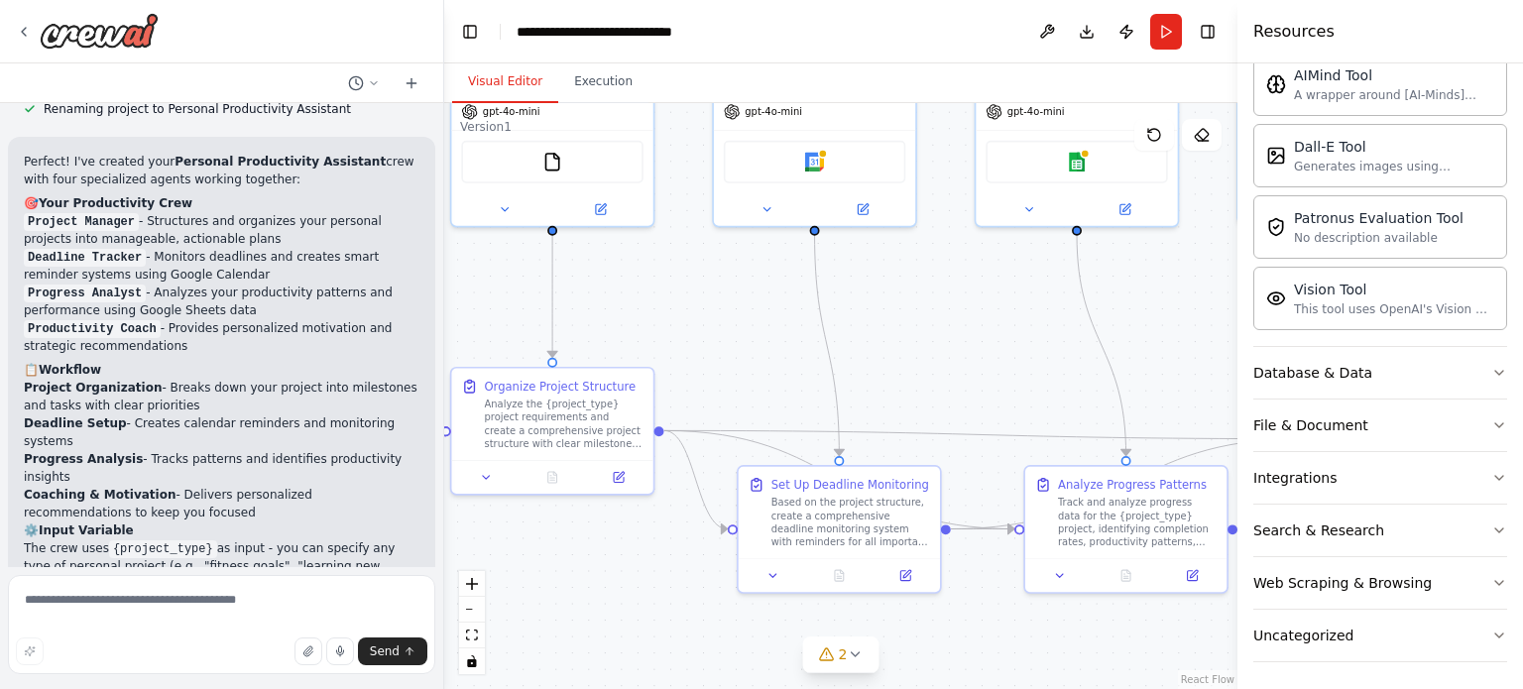
drag, startPoint x: 702, startPoint y: 307, endPoint x: 983, endPoint y: 376, distance: 288.8
click at [983, 376] on div ".deletable-edge-delete-btn { width: 20px; height: 20px; border: 0px solid #ffff…" at bounding box center [840, 396] width 793 height 586
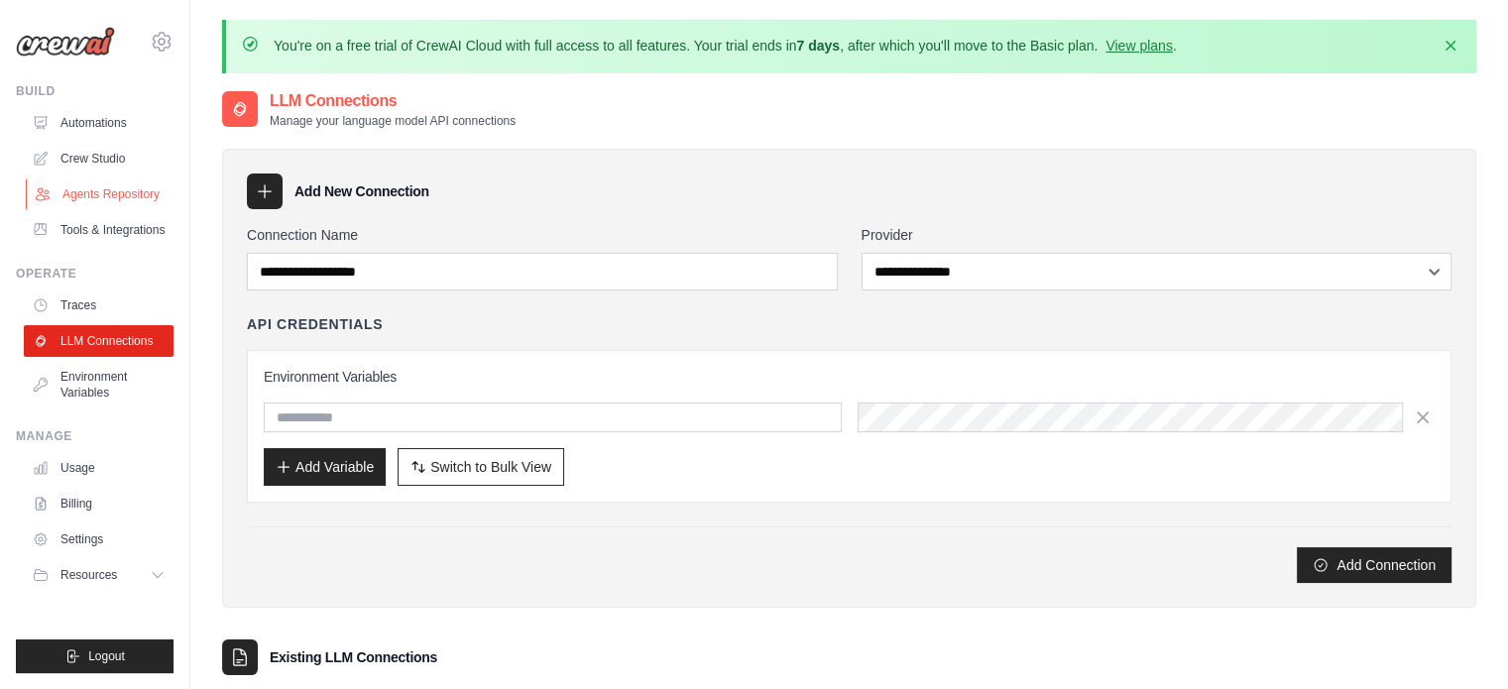
click at [143, 196] on link "Agents Repository" at bounding box center [101, 194] width 150 height 32
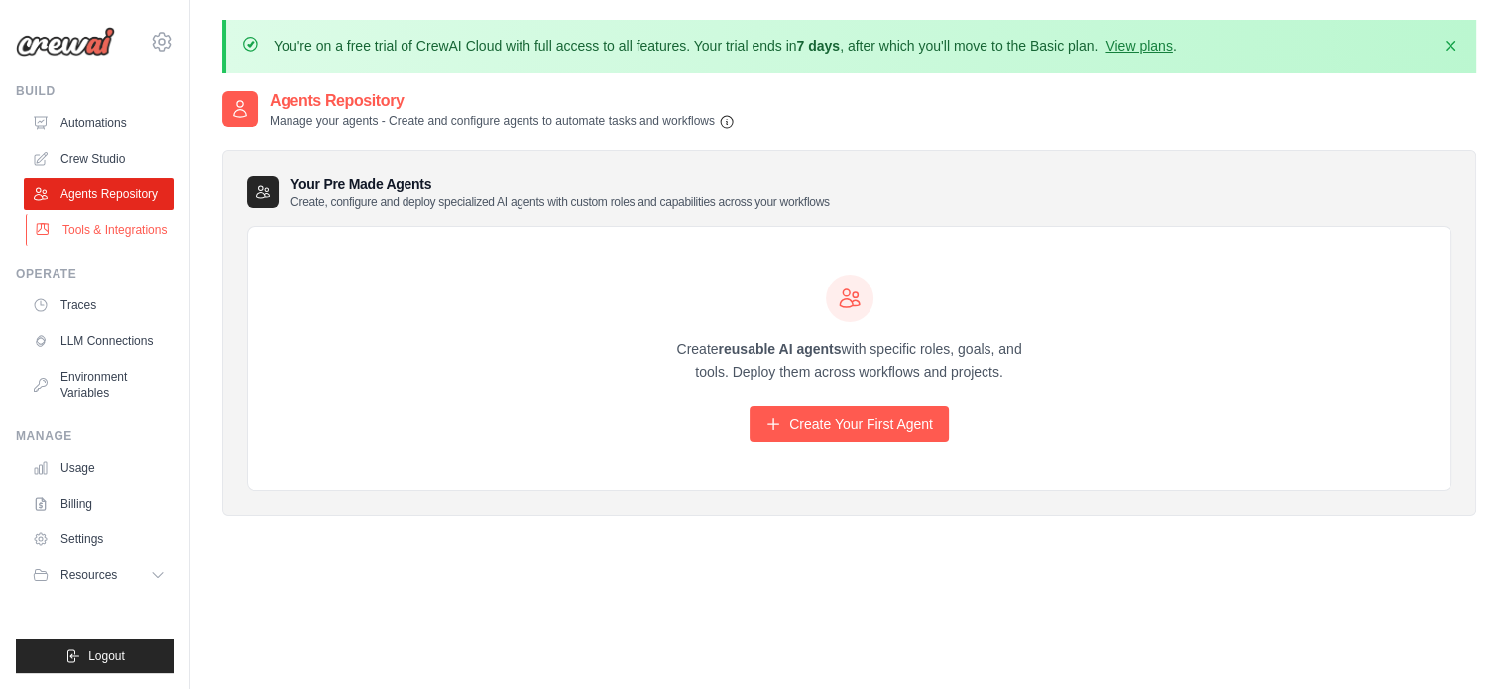
click at [126, 226] on link "Tools & Integrations" at bounding box center [101, 230] width 150 height 32
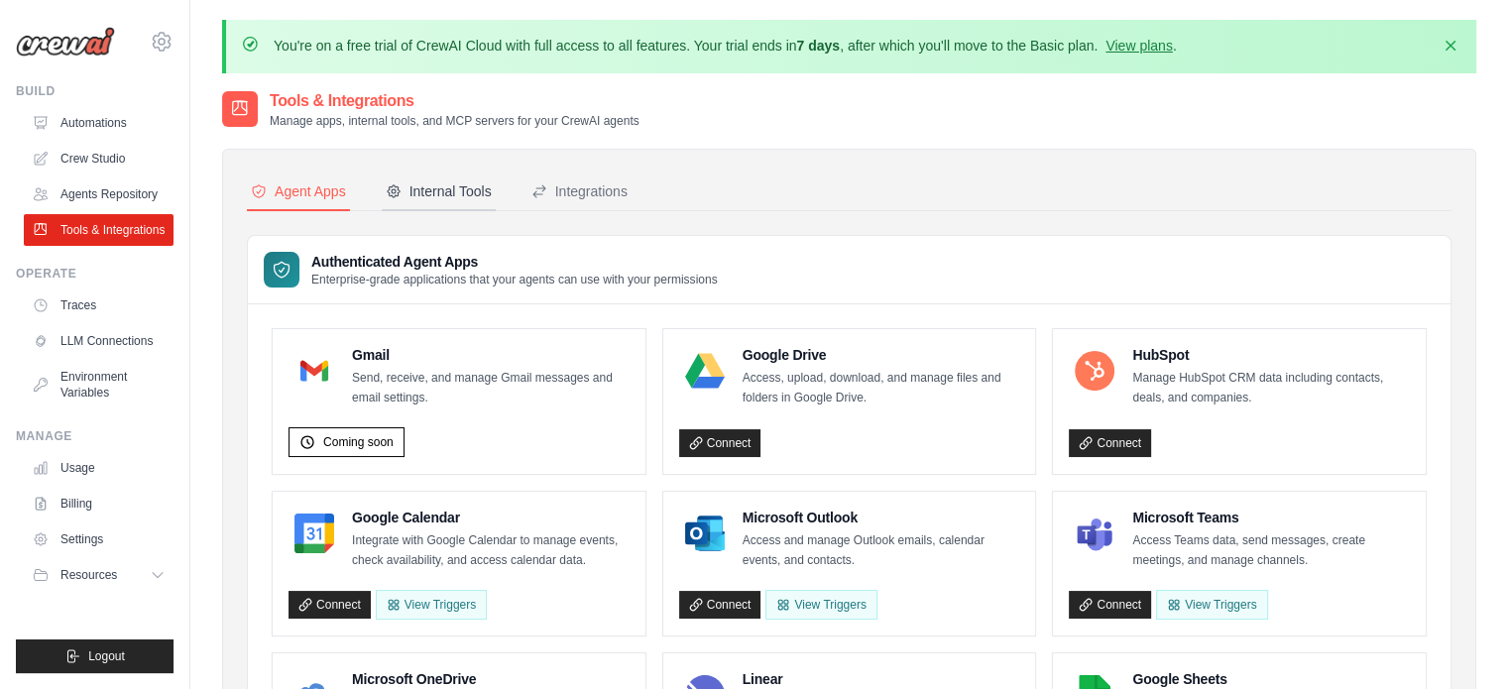
click at [463, 193] on div "Internal Tools" at bounding box center [439, 191] width 106 height 20
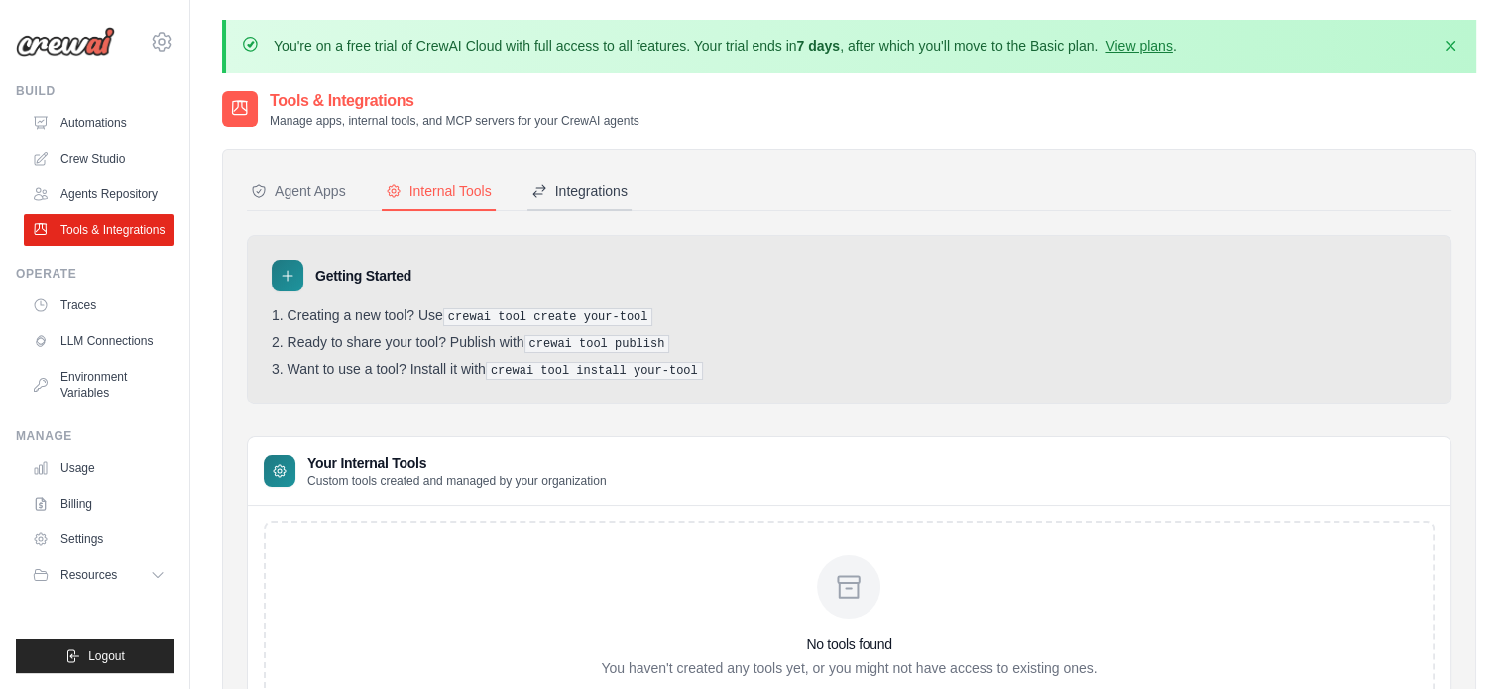
click at [608, 205] on button "Integrations" at bounding box center [580, 193] width 104 height 38
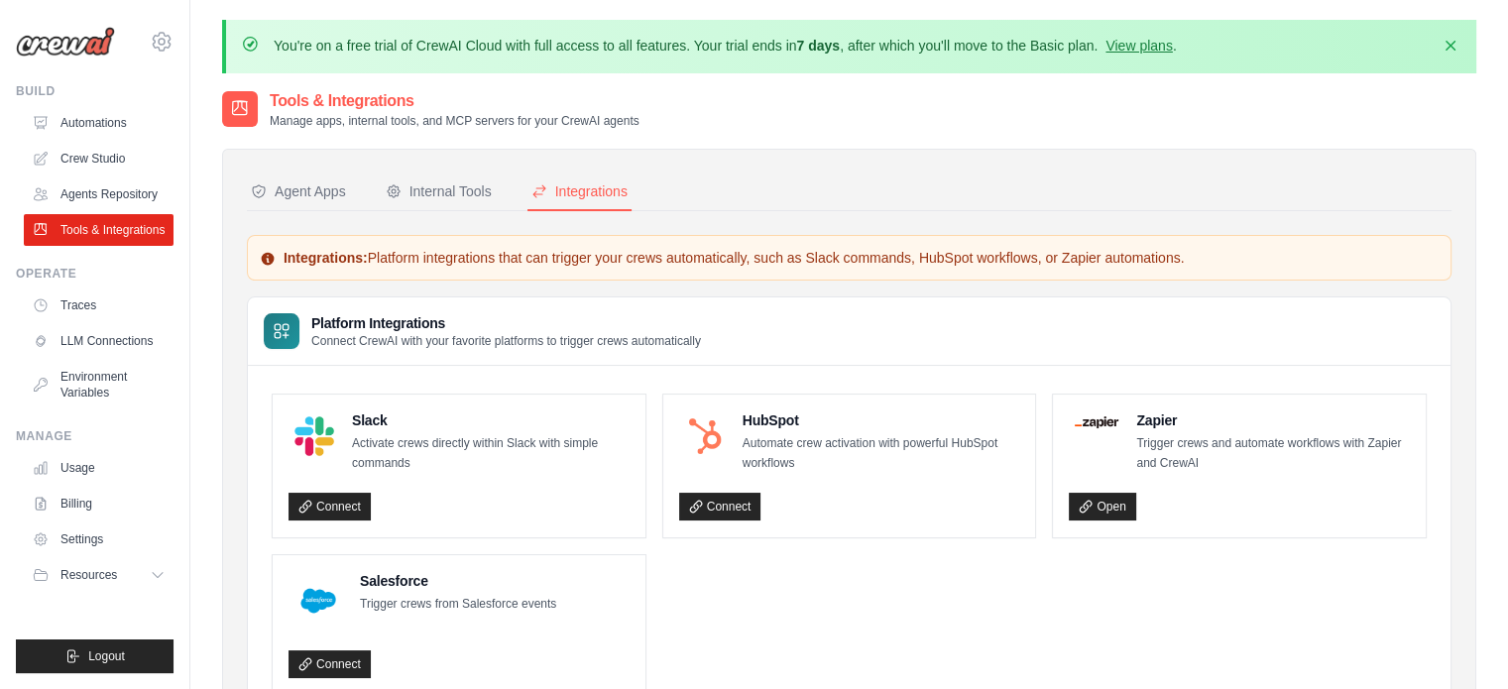
scroll to position [108, 0]
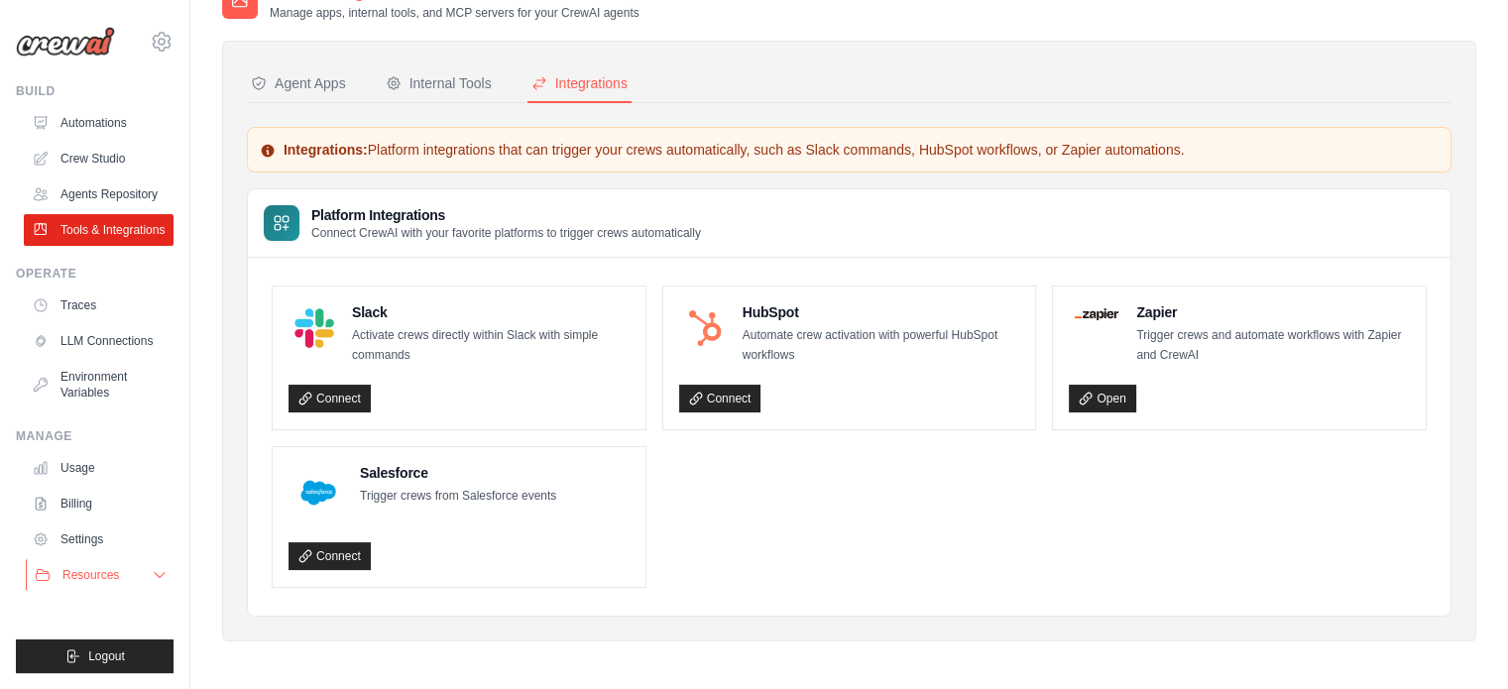
click at [159, 572] on icon at bounding box center [160, 575] width 16 height 16
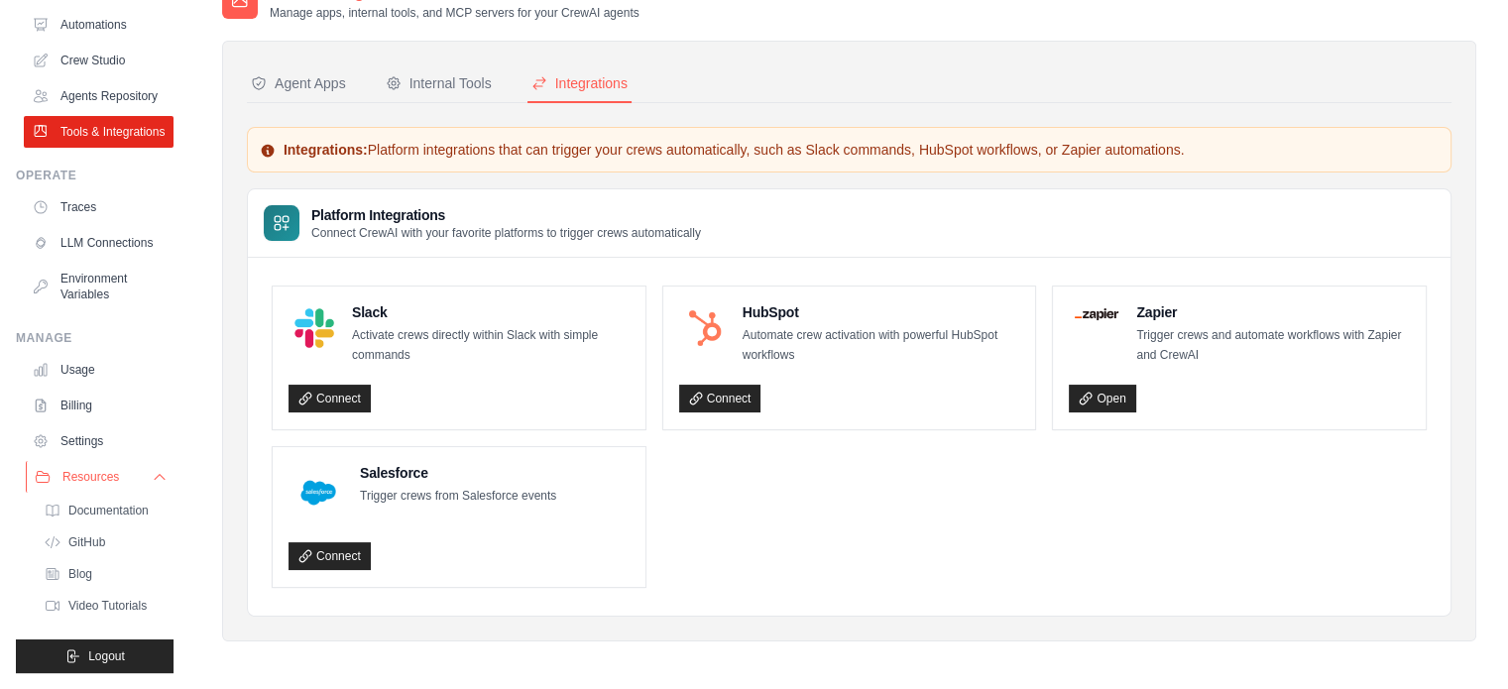
scroll to position [145, 0]
click at [117, 503] on span "Documentation" at bounding box center [110, 511] width 80 height 16
